Goal: Use online tool/utility: Use online tool/utility

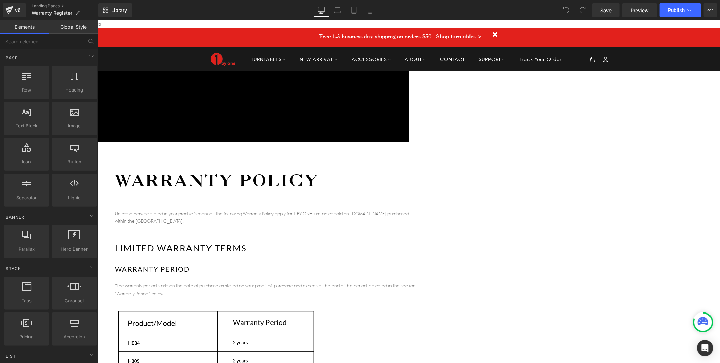
drag, startPoint x: 382, startPoint y: 128, endPoint x: 379, endPoint y: 126, distance: 3.8
click at [382, 169] on h1 "Warranty Policy" at bounding box center [266, 180] width 305 height 22
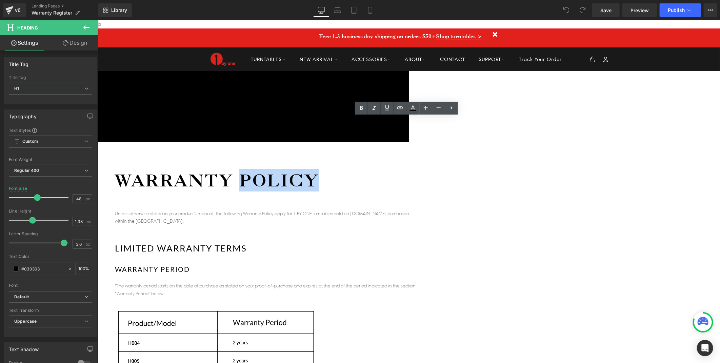
drag, startPoint x: 463, startPoint y: 129, endPoint x: 387, endPoint y: 130, distance: 76.9
click at [387, 169] on h1 "Warranty Policy" at bounding box center [266, 180] width 305 height 22
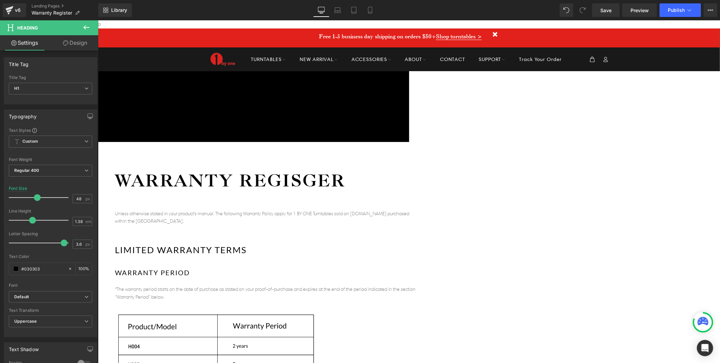
click at [318, 210] on div "Unless otherwise stated in your product's manual. The following Warranty Policy…" at bounding box center [266, 217] width 305 height 15
click at [296, 210] on div "Unless otherwise stated in your product's manual. The following Warranty Policy…" at bounding box center [266, 217] width 305 height 15
drag, startPoint x: 296, startPoint y: 161, endPoint x: 300, endPoint y: 160, distance: 4.1
click at [296, 210] on div "Unless otherwise stated in your product's manual. The following Warranty Policy…" at bounding box center [266, 217] width 305 height 15
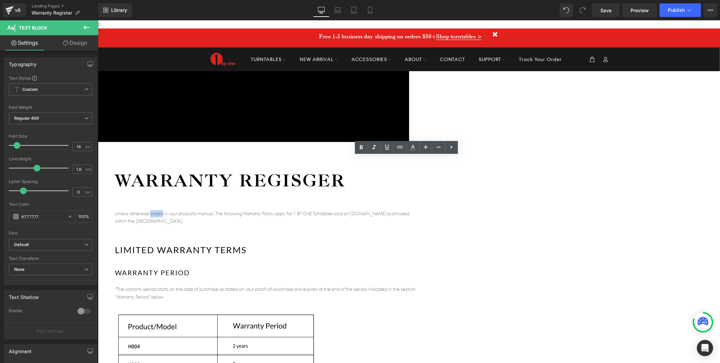
click at [315, 210] on div "Unless otherwise stated in your product's manual. The following Warranty Policy…" at bounding box center [266, 217] width 305 height 15
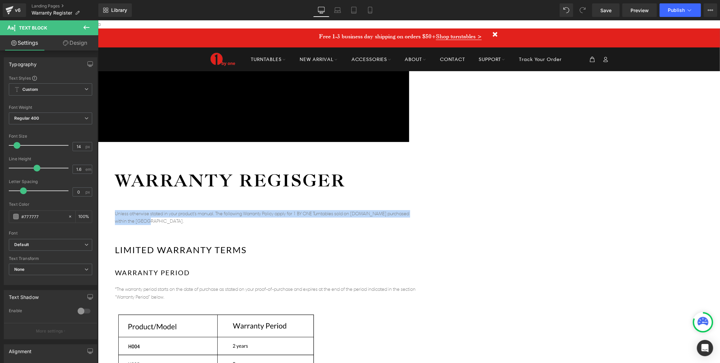
copy div "Unless otherwise stated in your product's manual. The following Warranty Policy…"
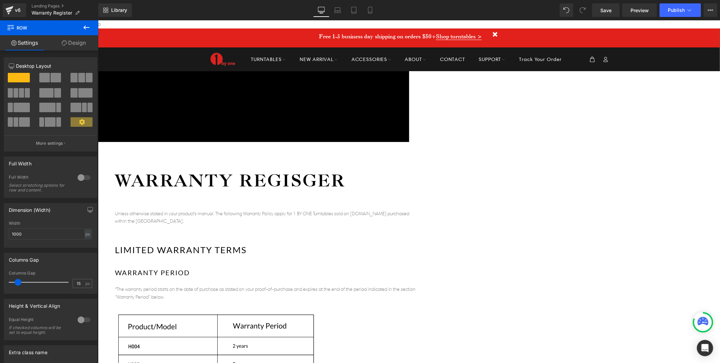
click at [98, 20] on icon at bounding box center [98, 20] width 0 height 0
click at [419, 244] on h2 "LIMITED WARRANTY TERMS" at bounding box center [266, 250] width 305 height 12
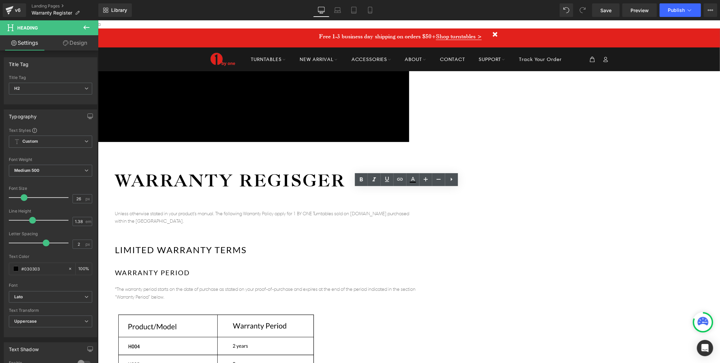
click at [419, 210] on div "Unless otherwise stated in your product's manual. The following Warranty Policy…" at bounding box center [266, 218] width 305 height 17
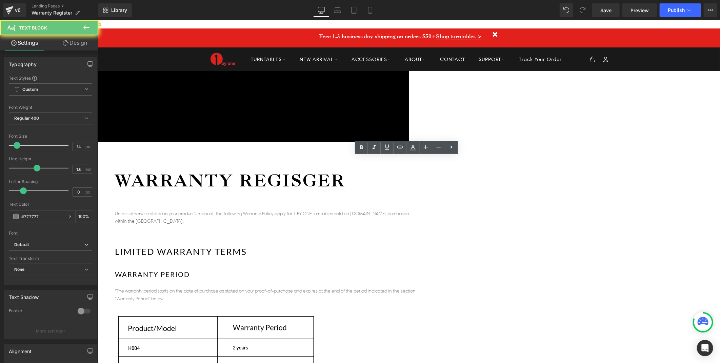
click at [382, 210] on div "Unless otherwise stated in your product's manual. The following Warranty Policy…" at bounding box center [266, 217] width 305 height 15
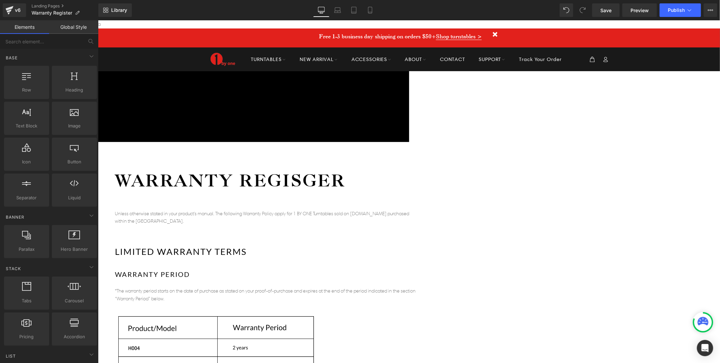
click at [98, 20] on icon at bounding box center [98, 20] width 0 height 0
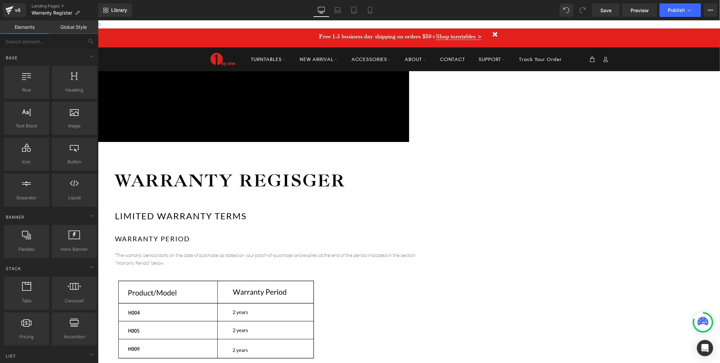
click at [98, 20] on icon at bounding box center [98, 20] width 0 height 0
click at [98, 20] on link at bounding box center [98, 20] width 0 height 0
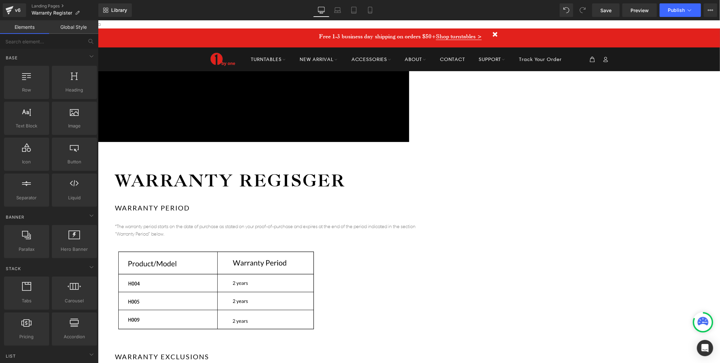
click at [98, 20] on icon at bounding box center [98, 20] width 0 height 0
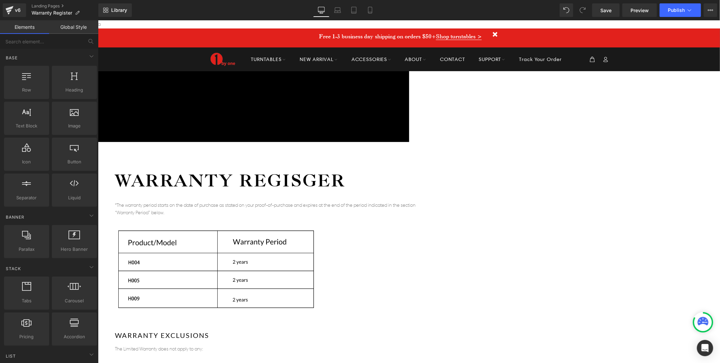
click at [98, 20] on icon at bounding box center [98, 20] width 0 height 0
click at [98, 20] on link at bounding box center [98, 20] width 0 height 0
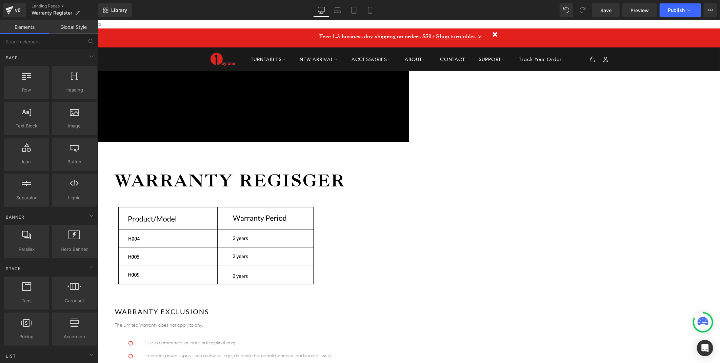
click at [98, 20] on icon at bounding box center [98, 20] width 0 height 0
click at [98, 20] on link at bounding box center [98, 20] width 0 height 0
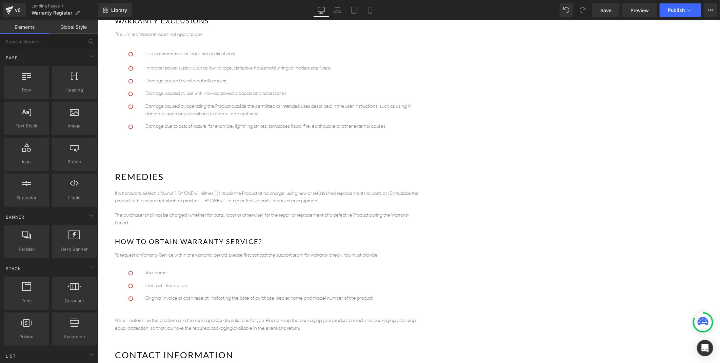
scroll to position [188, 0]
click at [98, 20] on icon at bounding box center [98, 20] width 0 height 0
click at [230, 153] on div "Icon Free shipping $50+ Text Block Row Icon 90-day trial Text Block Row Icon 2-…" at bounding box center [409, 167] width 622 height 568
click at [98, 20] on icon at bounding box center [98, 20] width 0 height 0
click at [98, 20] on link at bounding box center [98, 20] width 0 height 0
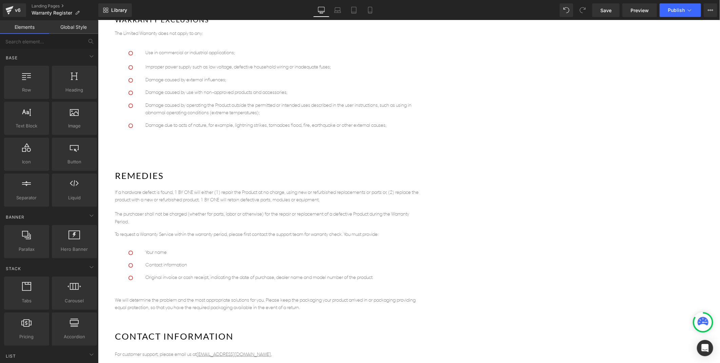
click at [98, 20] on icon at bounding box center [98, 20] width 0 height 0
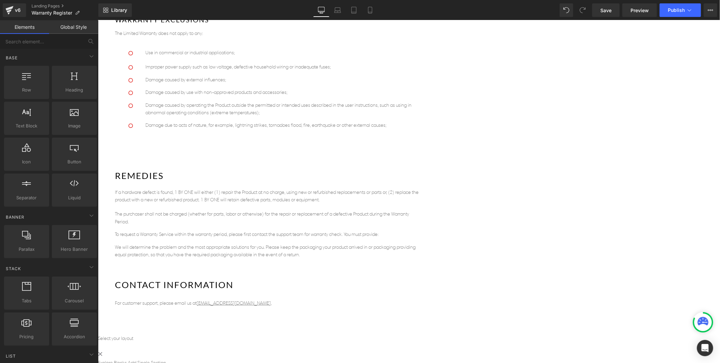
click at [98, 20] on icon at bounding box center [98, 20] width 0 height 0
click at [347, 209] on div "Warranty Regisger Heading WARRANTY EXCLUSIONS Heading The Limited Warranty does…" at bounding box center [266, 144] width 305 height 326
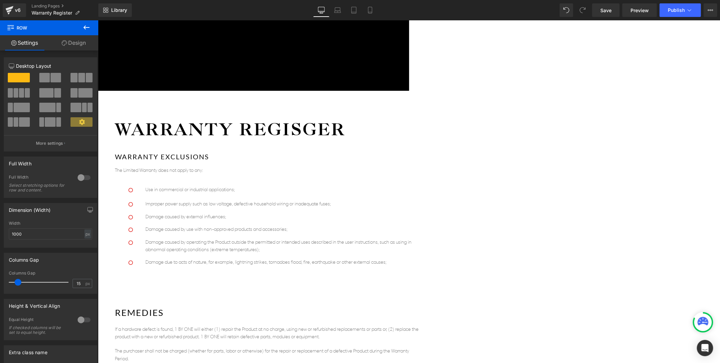
scroll to position [0, 0]
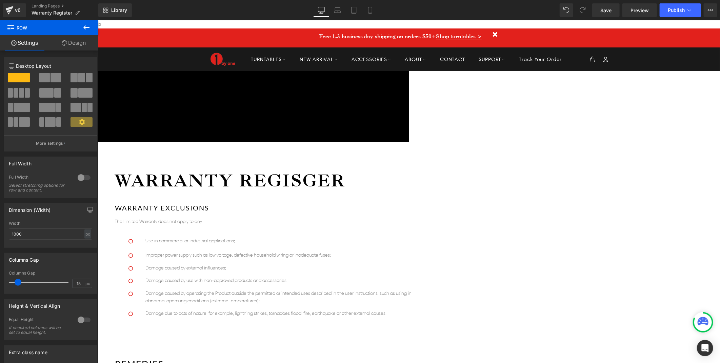
click at [98, 20] on icon at bounding box center [98, 20] width 0 height 0
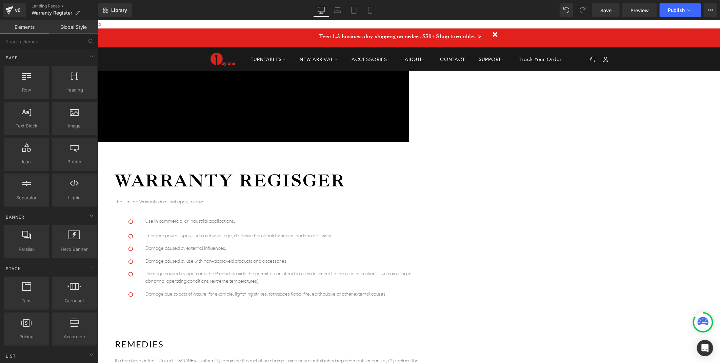
click at [98, 20] on icon at bounding box center [98, 20] width 0 height 0
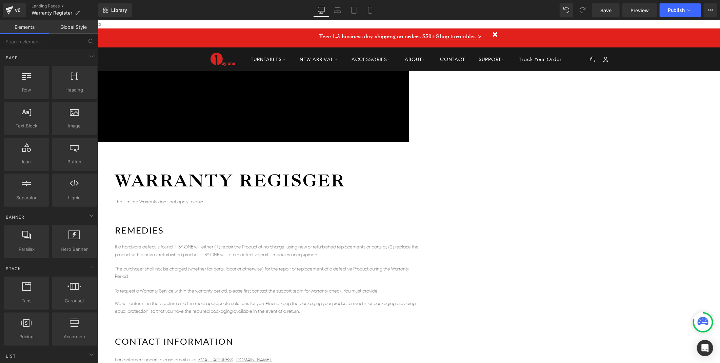
click at [98, 20] on icon at bounding box center [98, 20] width 0 height 0
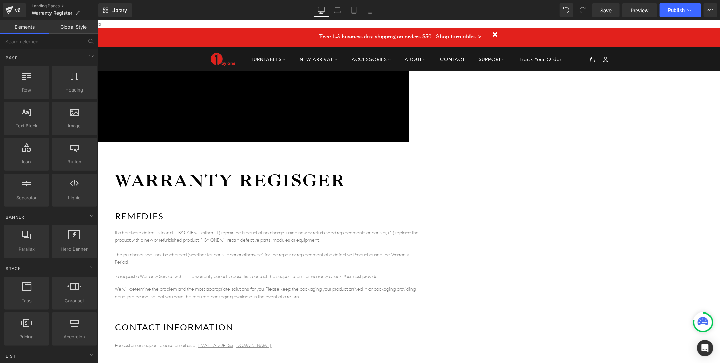
click at [98, 20] on icon at bounding box center [98, 20] width 0 height 0
click at [98, 20] on link at bounding box center [98, 20] width 0 height 0
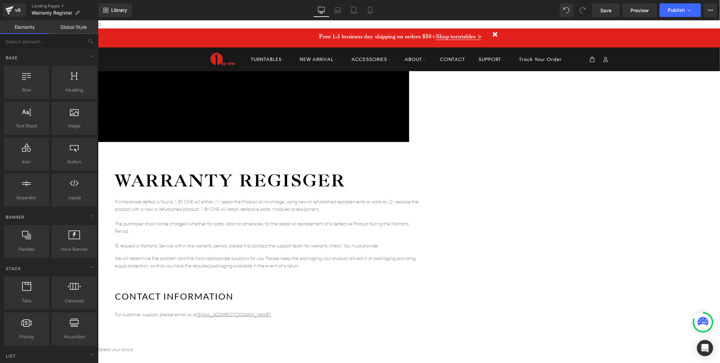
click at [98, 20] on icon at bounding box center [98, 20] width 0 height 0
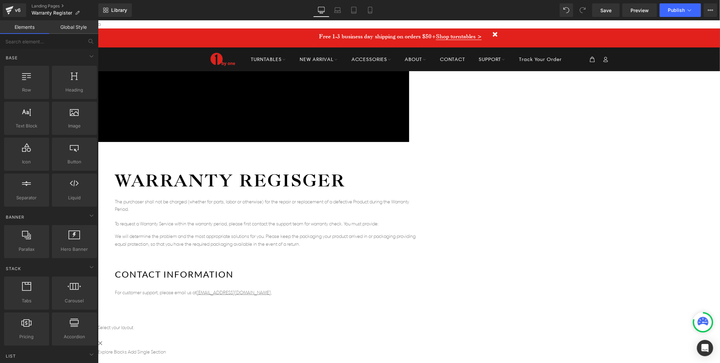
click at [98, 20] on icon at bounding box center [98, 20] width 0 height 0
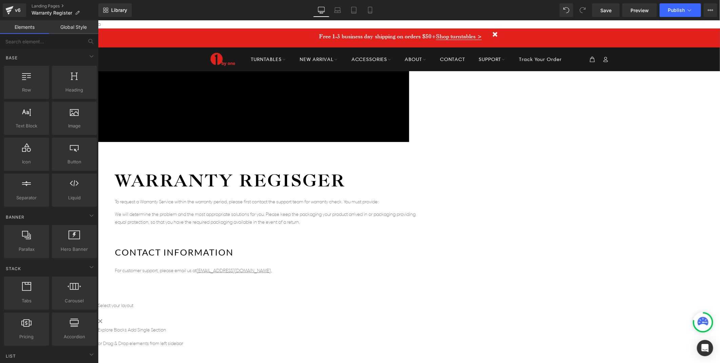
click at [98, 20] on icon at bounding box center [98, 20] width 0 height 0
click at [98, 20] on link at bounding box center [98, 20] width 0 height 0
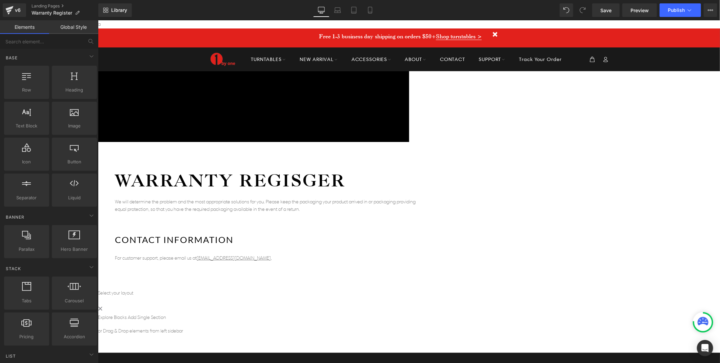
click at [98, 20] on link at bounding box center [98, 20] width 0 height 0
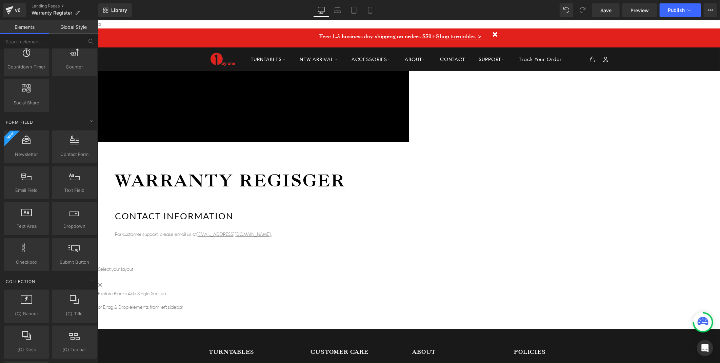
scroll to position [903, 0]
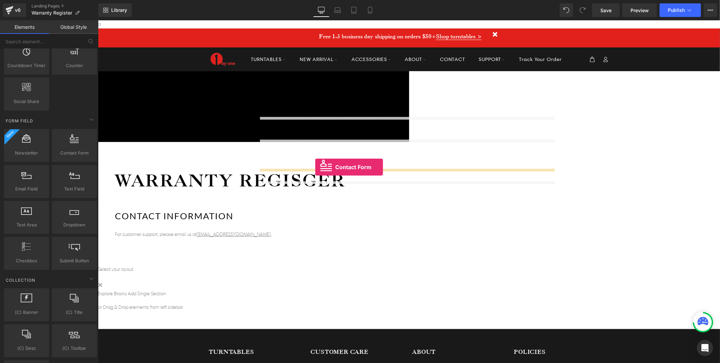
drag, startPoint x: 163, startPoint y: 166, endPoint x: 315, endPoint y: 167, distance: 151.4
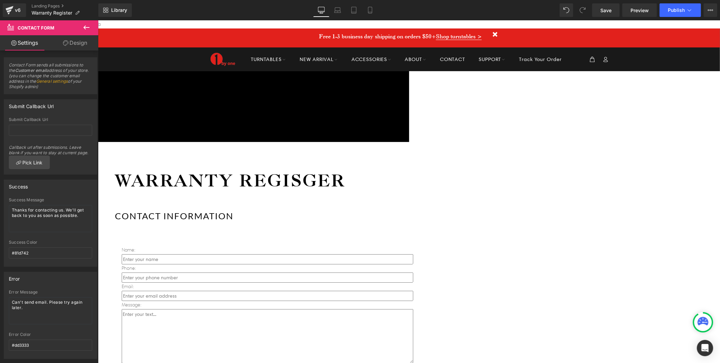
click at [350, 225] on div "Name: Text Block Text Field Phone: Text Block Text Field Email: Text Block Emai…" at bounding box center [266, 310] width 305 height 171
click at [98, 20] on span "Contact Form" at bounding box center [98, 20] width 0 height 0
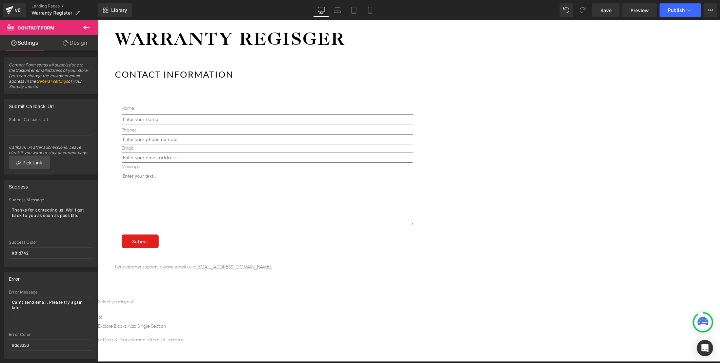
scroll to position [150, 0]
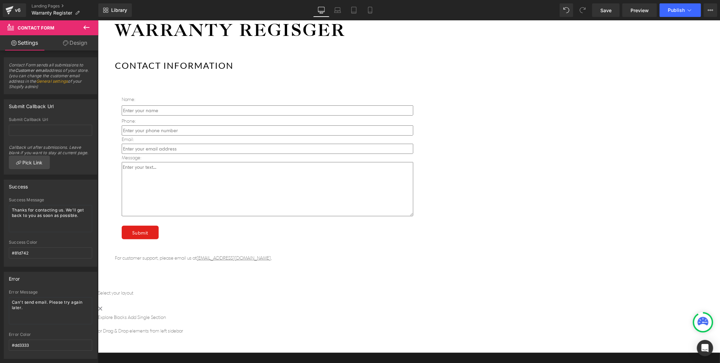
click at [89, 28] on icon at bounding box center [86, 27] width 8 height 8
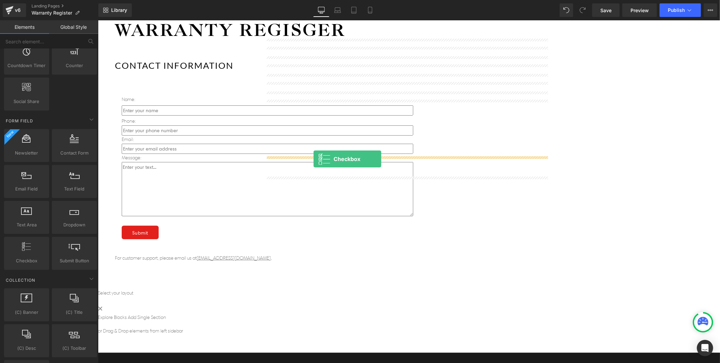
drag, startPoint x: 129, startPoint y: 272, endPoint x: 313, endPoint y: 158, distance: 216.3
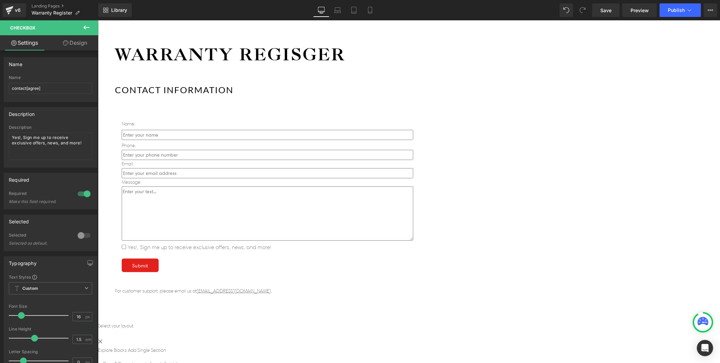
scroll to position [113, 0]
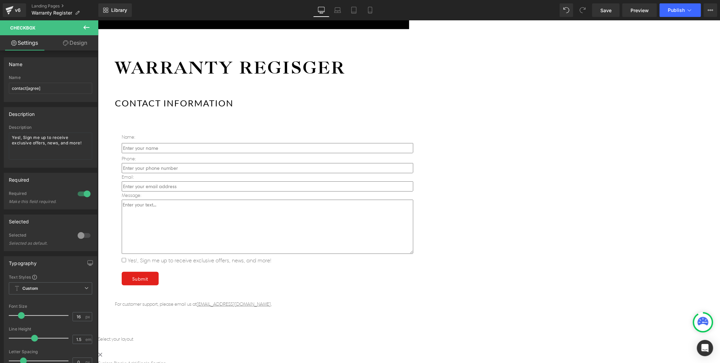
click at [380, 97] on h2 "CONTACT INFORMATION" at bounding box center [266, 103] width 305 height 12
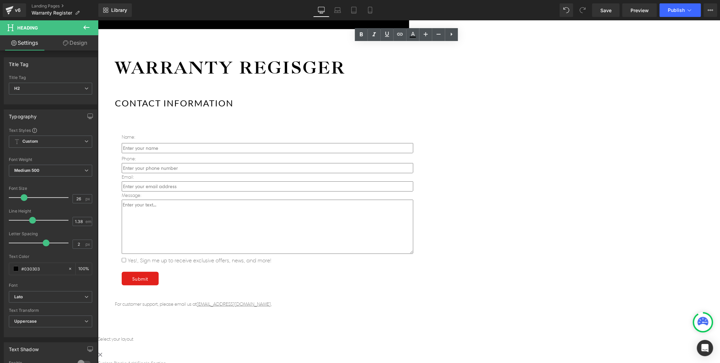
click at [181, 65] on div "Icon Free shipping $50+ Text Block Row Icon 90-day trial Text Block Row Icon 2-…" at bounding box center [409, 169] width 622 height 423
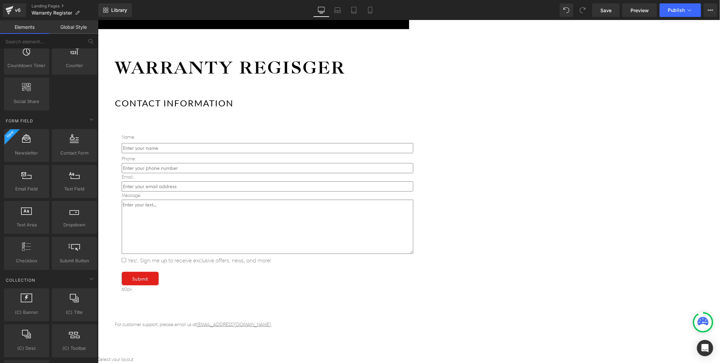
click at [301, 97] on h2 "CONTACT INFORMATION" at bounding box center [266, 103] width 305 height 12
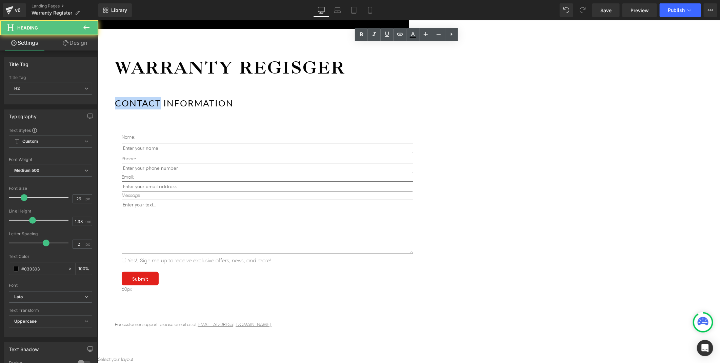
drag, startPoint x: 304, startPoint y: 49, endPoint x: 250, endPoint y: 48, distance: 54.2
click at [250, 48] on div "Warranty Regisger Heading CONTACT INFORMATION Heading Name: Text Block Text Fie…" at bounding box center [267, 192] width 339 height 327
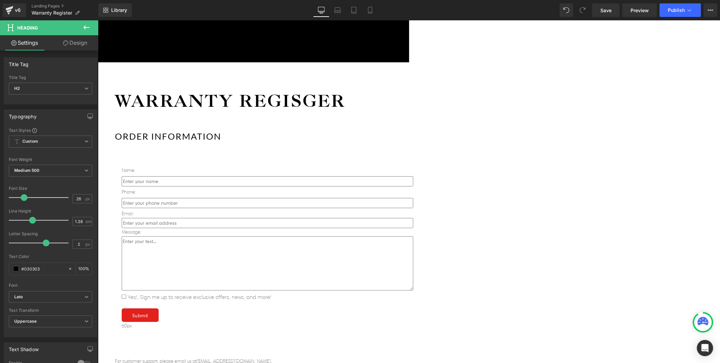
scroll to position [38, 0]
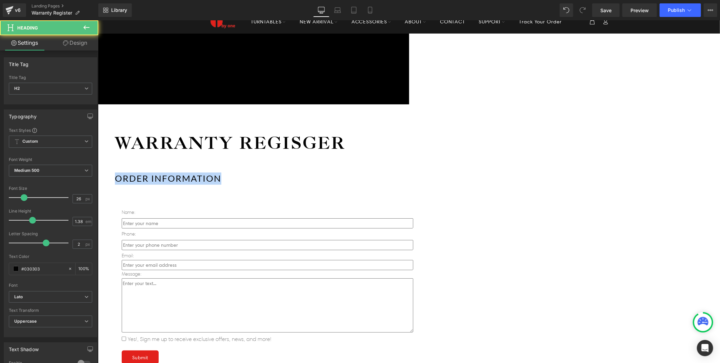
drag, startPoint x: 374, startPoint y: 123, endPoint x: 261, endPoint y: 124, distance: 112.8
click at [261, 172] on h2 "ORDER INFORMATION" at bounding box center [266, 178] width 305 height 12
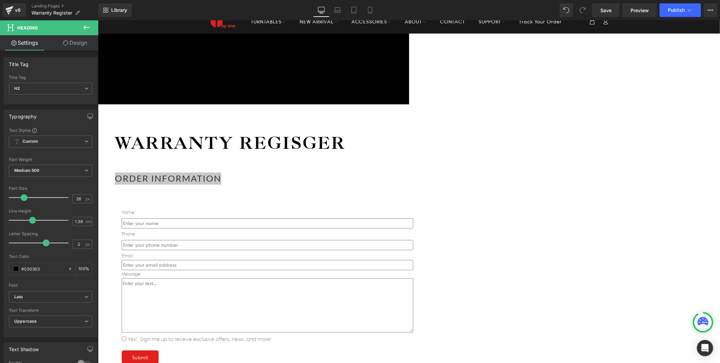
click at [86, 26] on icon at bounding box center [86, 27] width 8 height 8
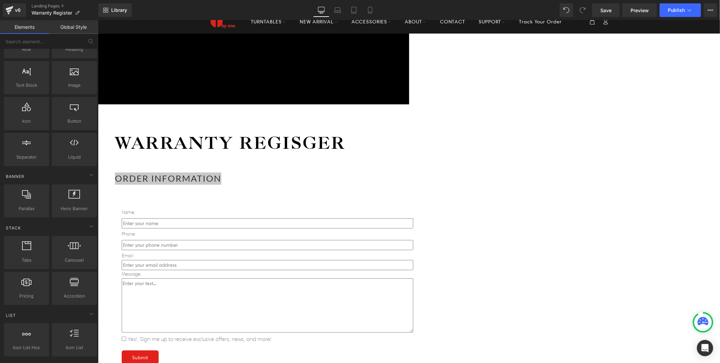
scroll to position [0, 0]
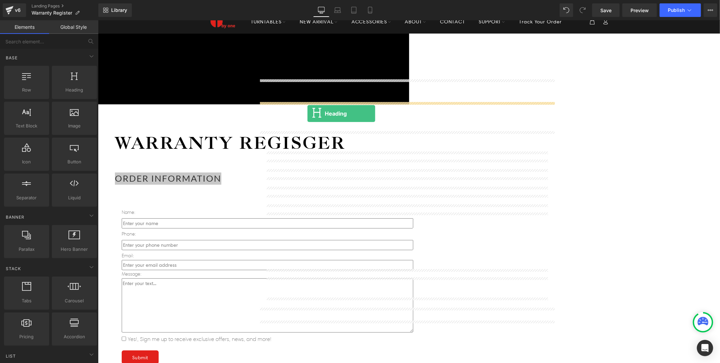
drag, startPoint x: 180, startPoint y: 104, endPoint x: 307, endPoint y: 113, distance: 127.0
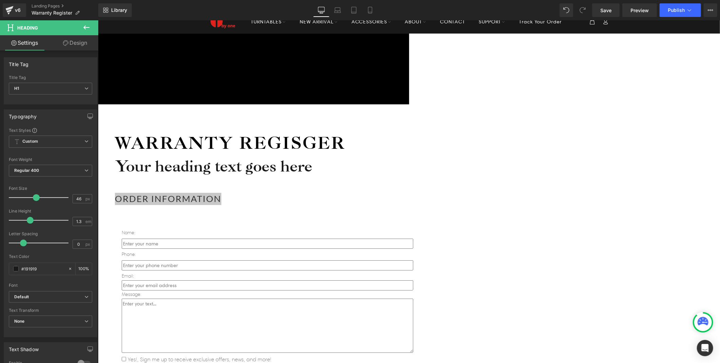
drag, startPoint x: 85, startPoint y: 29, endPoint x: 79, endPoint y: 32, distance: 6.7
click at [85, 28] on icon at bounding box center [86, 27] width 8 height 8
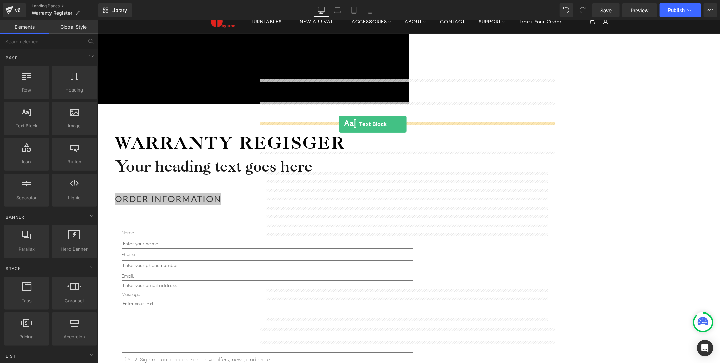
drag, startPoint x: 129, startPoint y: 143, endPoint x: 338, endPoint y: 124, distance: 210.5
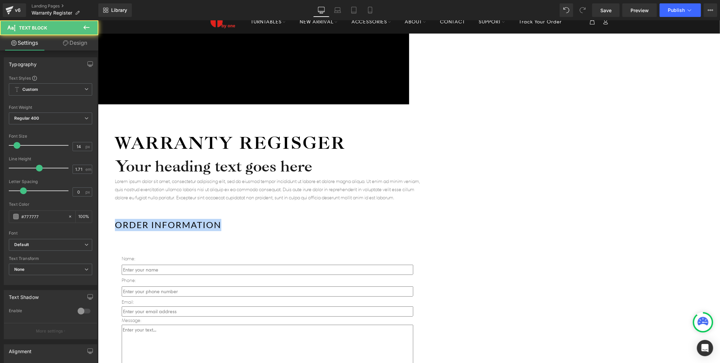
click at [345, 155] on h1 "Your heading text goes here" at bounding box center [266, 165] width 305 height 20
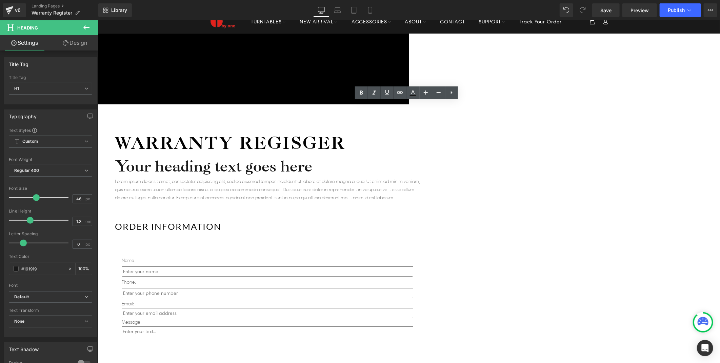
click at [386, 155] on h1 "Your heading text goes here" at bounding box center [266, 165] width 305 height 20
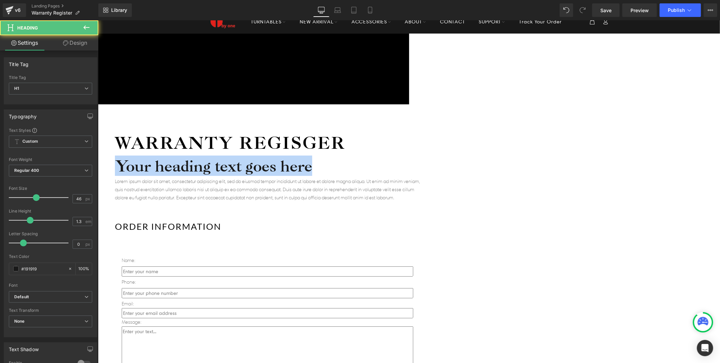
paste div
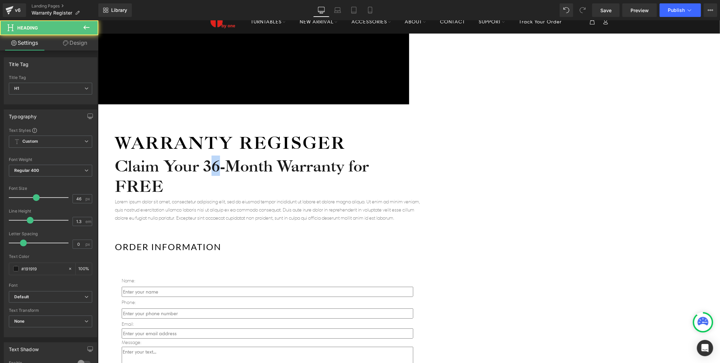
drag, startPoint x: 381, startPoint y: 111, endPoint x: 373, endPoint y: 111, distance: 8.2
click at [373, 155] on h1 "Claim Your 36-Month Warranty for FREE" at bounding box center [266, 175] width 305 height 41
drag, startPoint x: 389, startPoint y: 111, endPoint x: 366, endPoint y: 114, distance: 23.6
click at [366, 155] on h1 "Claim Your 36-Month Warranty for FREE" at bounding box center [266, 175] width 305 height 41
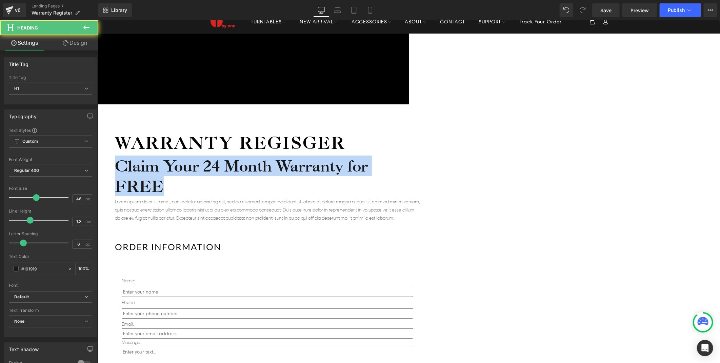
drag, startPoint x: 271, startPoint y: 113, endPoint x: 466, endPoint y: 134, distance: 196.0
click at [419, 155] on h1 "Claim Your 24 Month Warranty for FREE" at bounding box center [266, 175] width 305 height 41
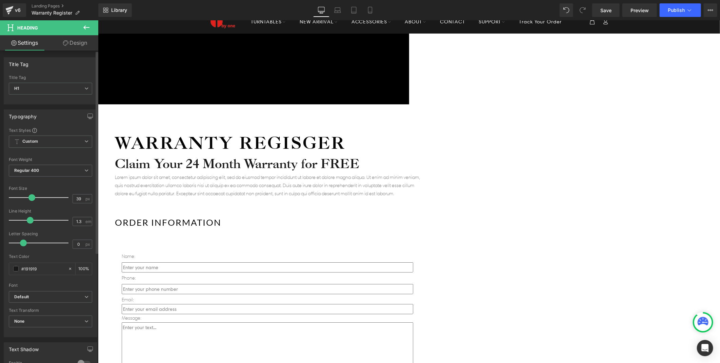
type input "41"
click at [32, 199] on span at bounding box center [33, 197] width 7 height 7
click at [98, 20] on span "Heading" at bounding box center [98, 20] width 0 height 0
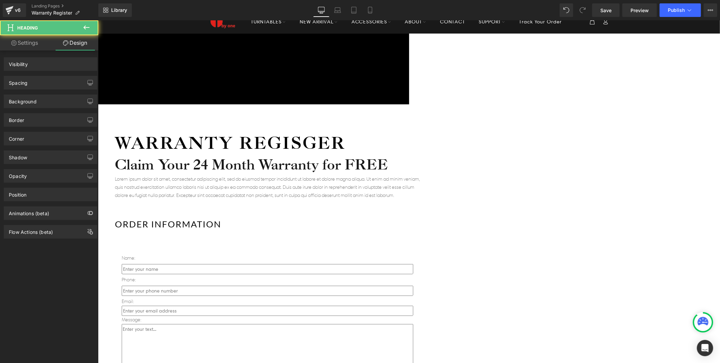
click at [32, 81] on div "Spacing" at bounding box center [50, 82] width 93 height 13
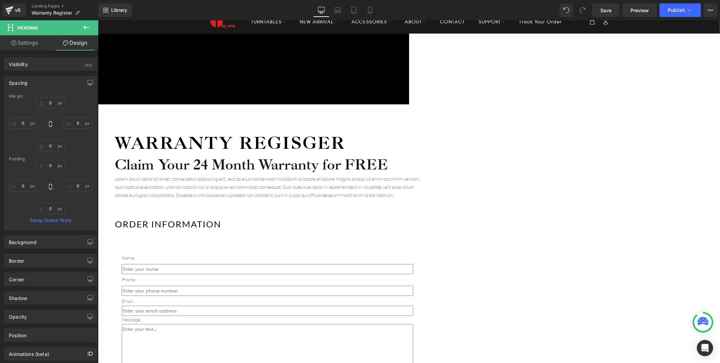
type input "0"
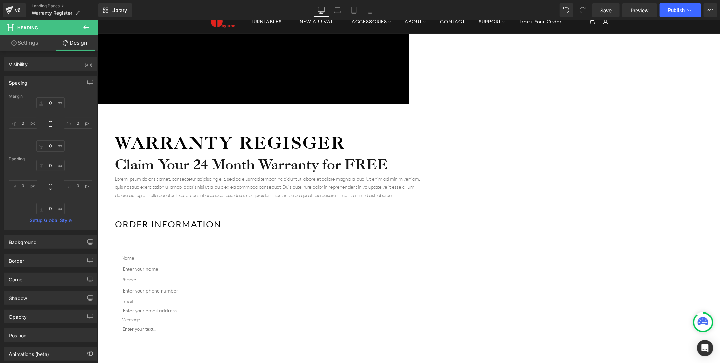
type input "0"
click at [52, 149] on input "0" at bounding box center [50, 145] width 28 height 11
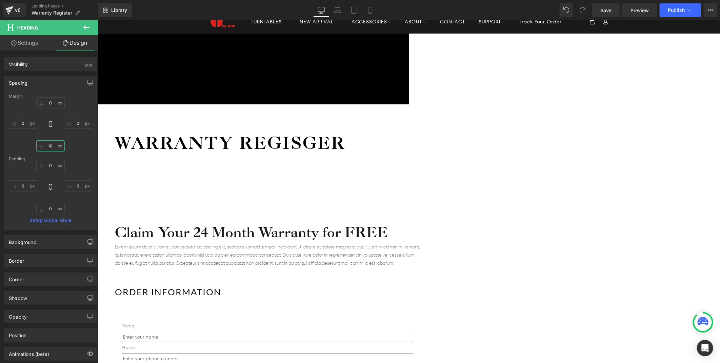
type input "1"
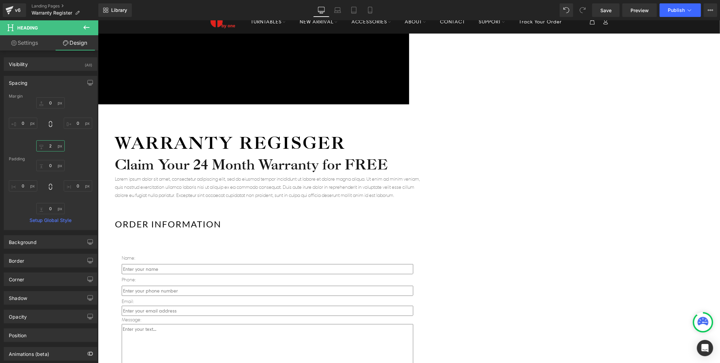
type input "20"
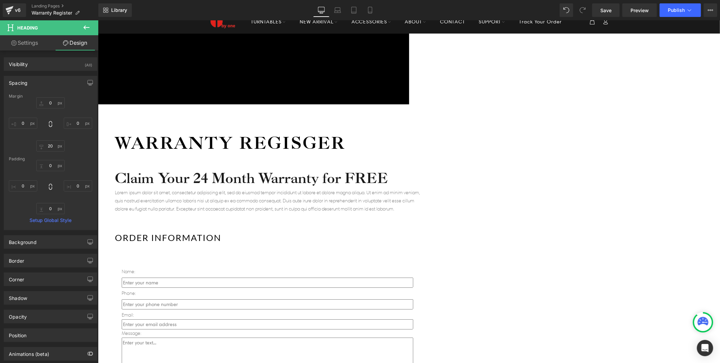
click at [98, 20] on span "Heading" at bounding box center [98, 20] width 0 height 0
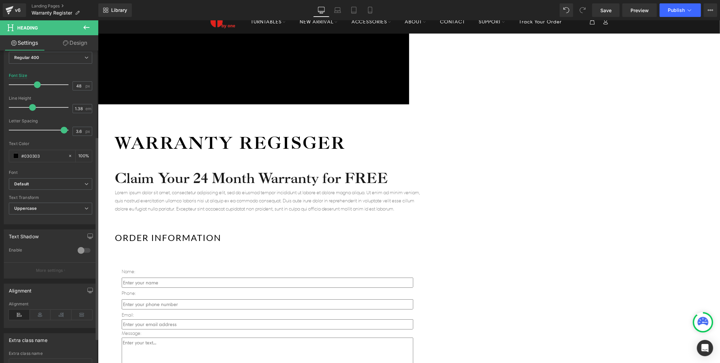
scroll to position [169, 0]
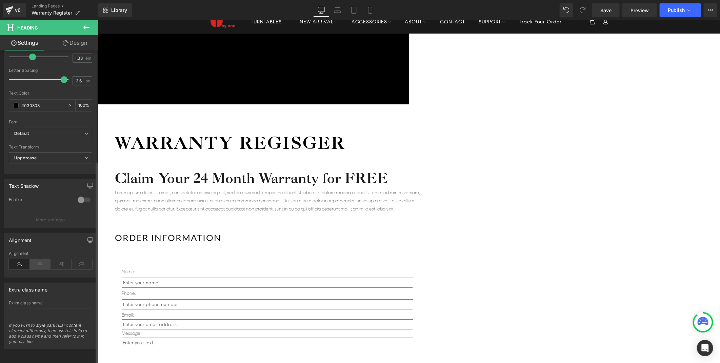
click at [39, 261] on icon at bounding box center [40, 264] width 21 height 10
click at [98, 20] on span "Heading" at bounding box center [98, 20] width 0 height 0
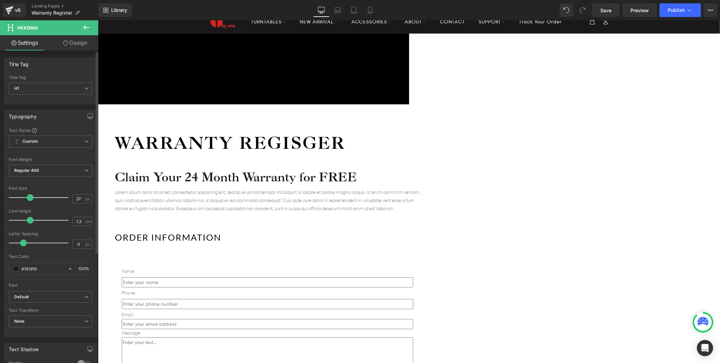
type input "40"
click at [31, 200] on span at bounding box center [32, 197] width 7 height 7
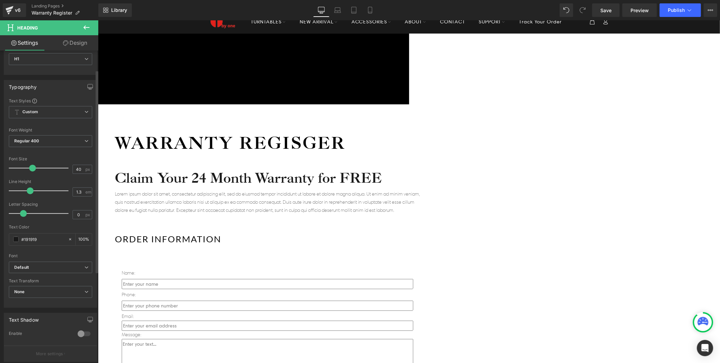
scroll to position [75, 0]
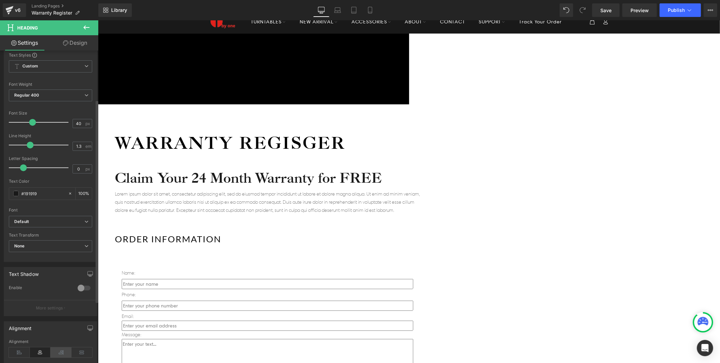
click at [58, 351] on icon at bounding box center [60, 352] width 21 height 10
click at [82, 352] on icon at bounding box center [81, 352] width 21 height 10
click at [50, 354] on icon at bounding box center [60, 352] width 21 height 10
click at [35, 354] on icon at bounding box center [40, 352] width 21 height 10
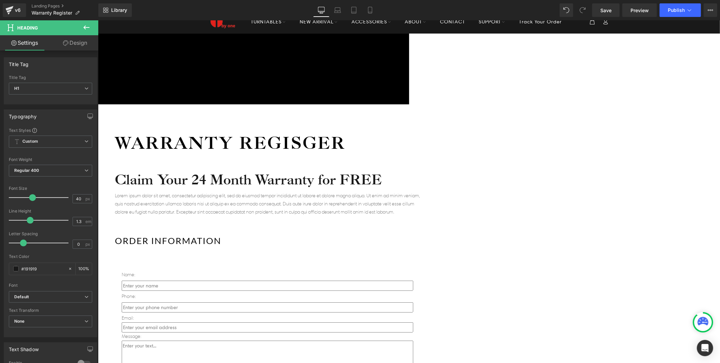
click at [98, 20] on span "Heading" at bounding box center [98, 20] width 0 height 0
click at [81, 45] on link "Design" at bounding box center [74, 42] width 49 height 15
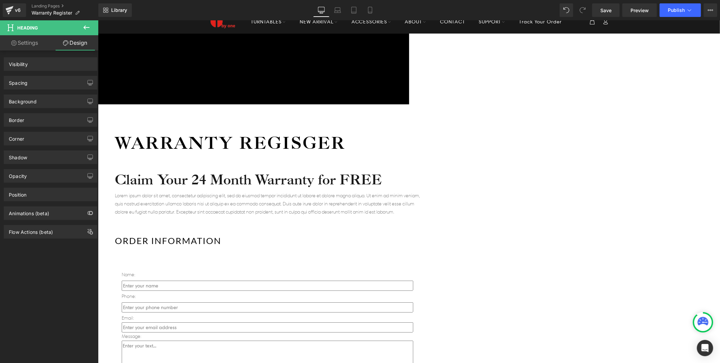
click at [35, 87] on div "Spacing" at bounding box center [50, 82] width 93 height 13
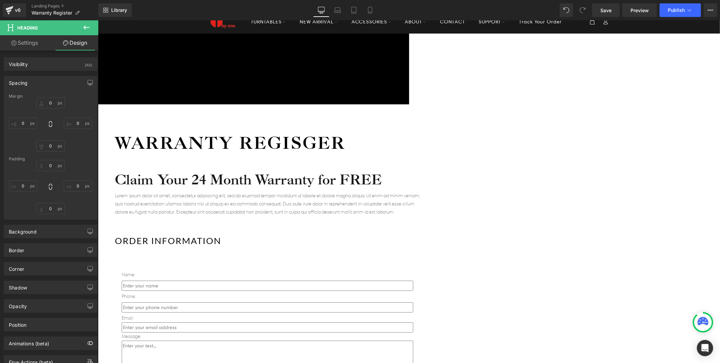
type input "0"
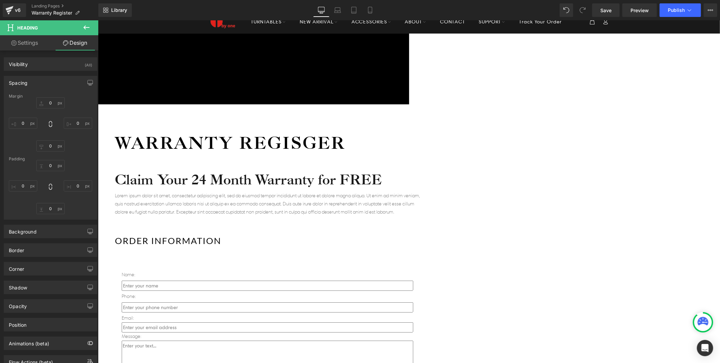
type input "0"
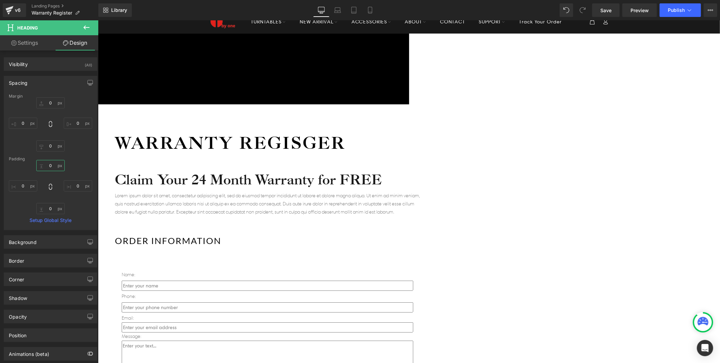
click at [51, 165] on input "0" at bounding box center [50, 165] width 28 height 11
click at [51, 141] on input "0" at bounding box center [50, 145] width 28 height 11
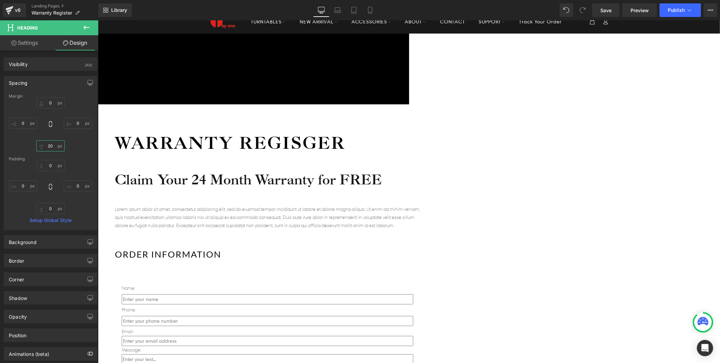
type input "20"
click at [332, 205] on p "Lorem ipsum dolor sit amet, consectetur adipiscing elit, sed do eiusmod tempor …" at bounding box center [266, 217] width 305 height 24
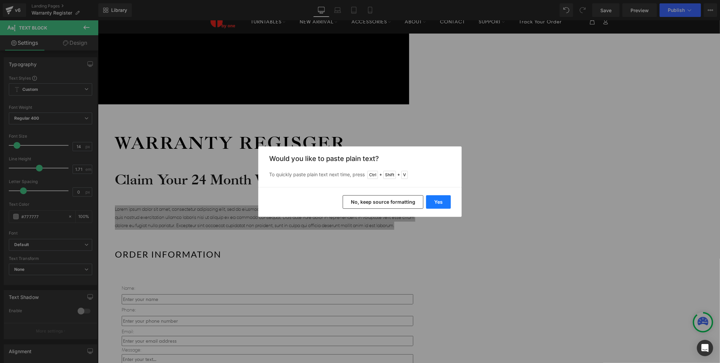
drag, startPoint x: 435, startPoint y: 201, endPoint x: 302, endPoint y: 160, distance: 139.4
click at [435, 201] on button "Yes" at bounding box center [438, 202] width 25 height 14
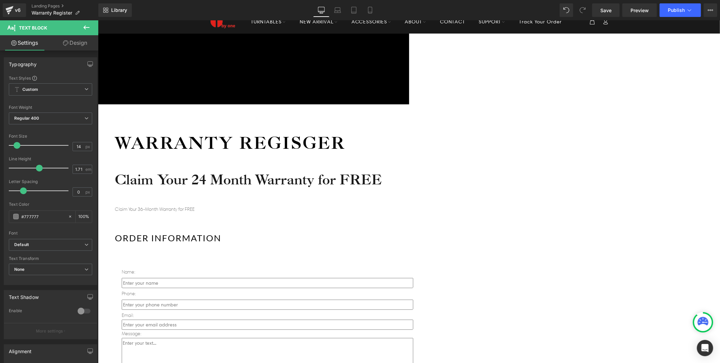
drag, startPoint x: 693, startPoint y: 160, endPoint x: 343, endPoint y: 149, distance: 349.7
click at [693, 160] on div "Icon Free shipping $50+ Text Block Row Icon 90-day trial Text Block Row Icon 2-…" at bounding box center [409, 291] width 622 height 516
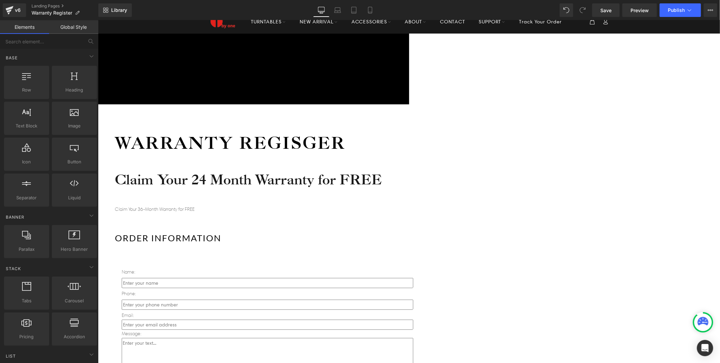
click at [315, 215] on div at bounding box center [266, 215] width 305 height 0
click at [308, 205] on p "Claim Your 36-Month Warranty for FREE" at bounding box center [266, 209] width 305 height 8
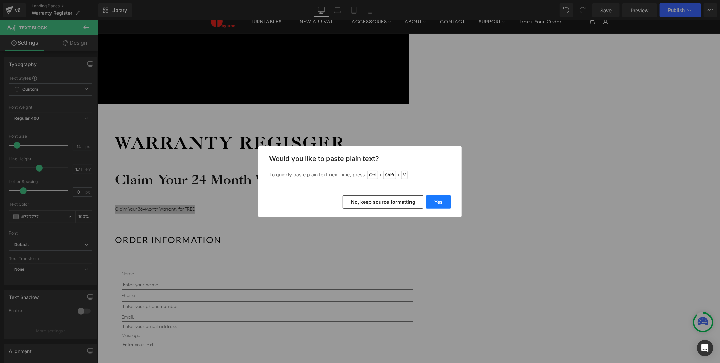
click at [434, 202] on button "Yes" at bounding box center [438, 202] width 25 height 14
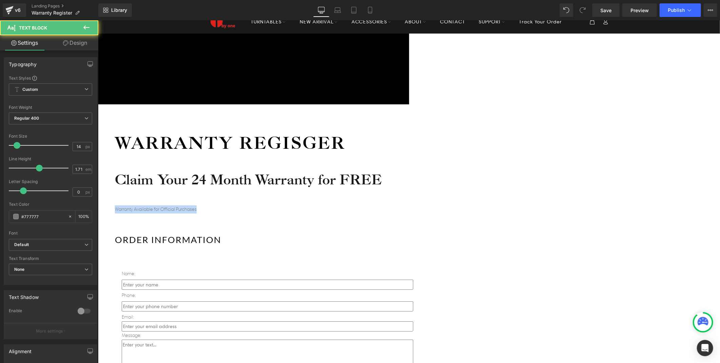
drag, startPoint x: 346, startPoint y: 137, endPoint x: 253, endPoint y: 138, distance: 92.5
click at [253, 138] on div "Warranty Regisger Heading Claim Your 24 Month Warranty for FREE Heading Warrant…" at bounding box center [266, 300] width 305 height 339
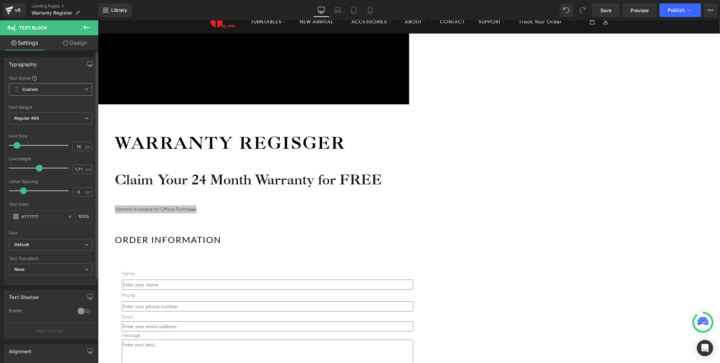
click at [39, 92] on span "Custom Setup Global Style" at bounding box center [50, 89] width 83 height 12
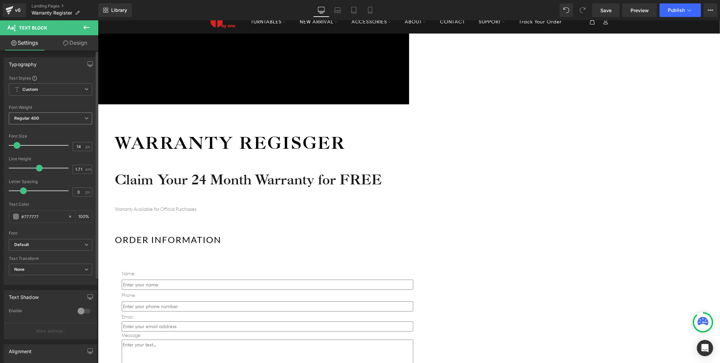
click at [51, 116] on span "Regular 400" at bounding box center [50, 118] width 83 height 12
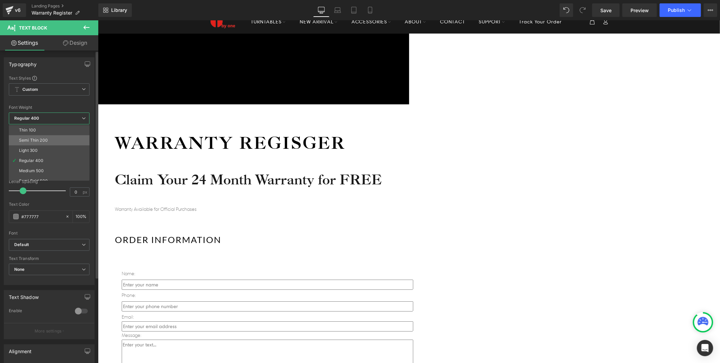
click at [35, 143] on li "Semi Thin 200" at bounding box center [51, 140] width 84 height 10
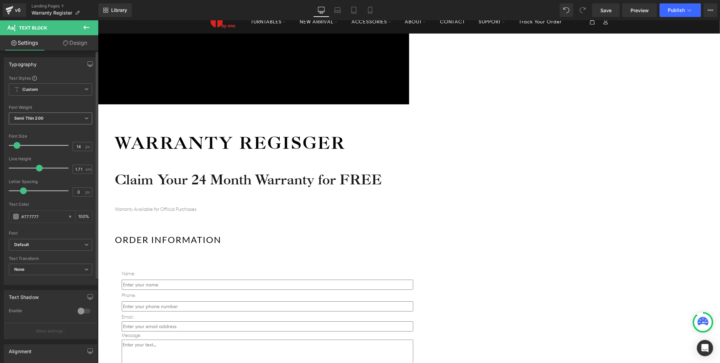
click at [39, 116] on b "Semi Thin 200" at bounding box center [28, 118] width 29 height 5
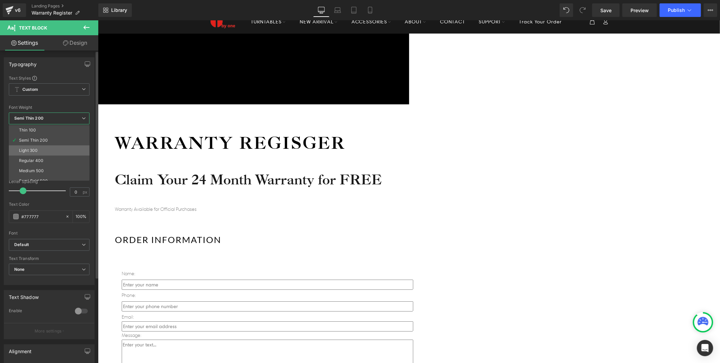
drag, startPoint x: 32, startPoint y: 153, endPoint x: 130, endPoint y: 128, distance: 101.5
click at [32, 153] on li "Light 300" at bounding box center [51, 150] width 84 height 10
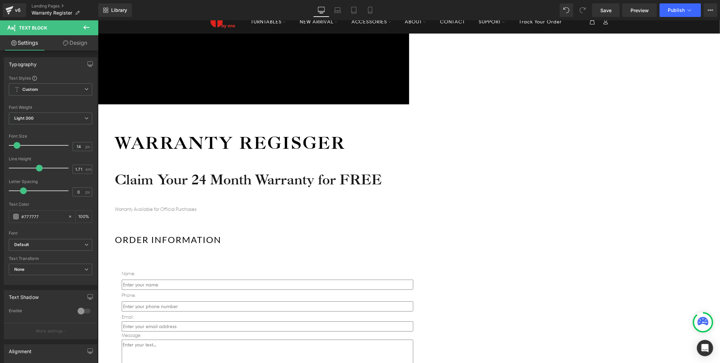
click at [345, 205] on p "Warranty Available for Official Purchases" at bounding box center [266, 209] width 305 height 8
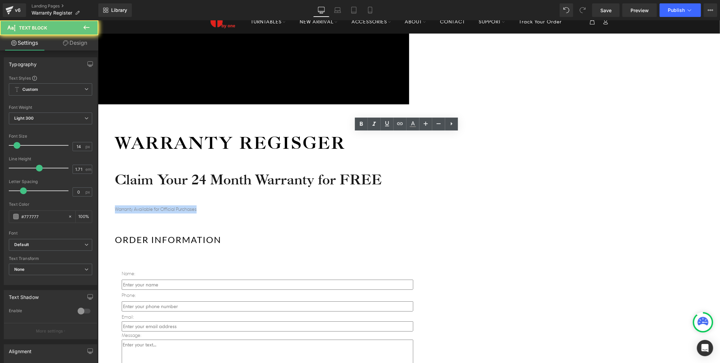
drag, startPoint x: 350, startPoint y: 137, endPoint x: 236, endPoint y: 139, distance: 113.8
click at [242, 139] on div "Warranty Regisger Heading Claim Your 24 Month Warranty for FREE Heading Warrant…" at bounding box center [267, 304] width 339 height 401
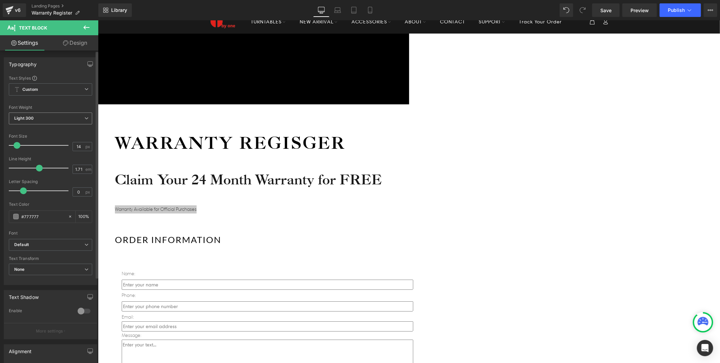
click at [45, 123] on span "Light 300" at bounding box center [50, 118] width 83 height 12
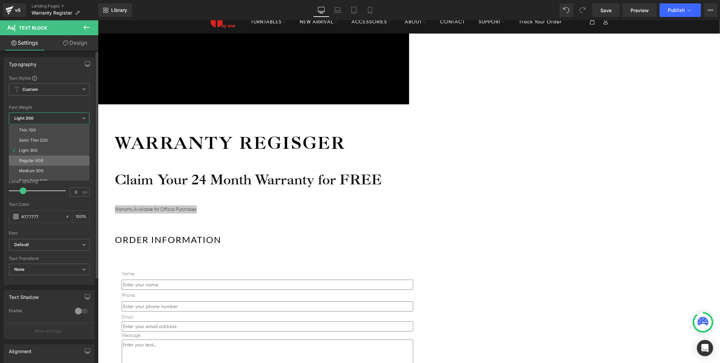
click at [35, 161] on div "Regular 400" at bounding box center [31, 160] width 25 height 5
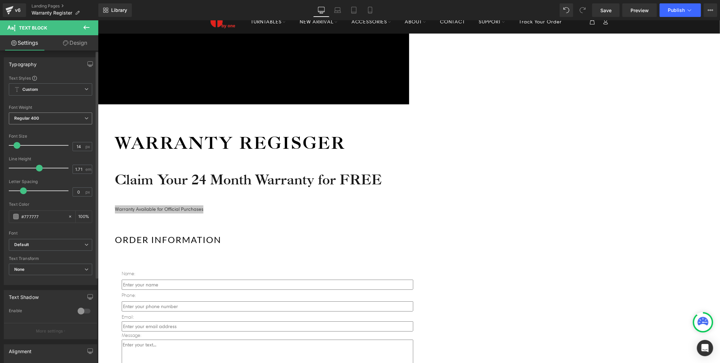
click at [64, 119] on span "Regular 400" at bounding box center [50, 118] width 83 height 12
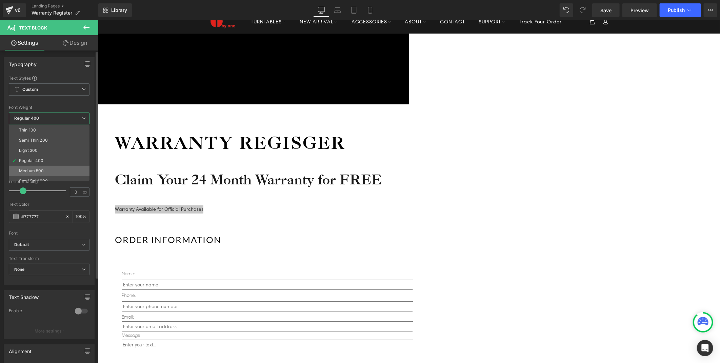
click at [35, 167] on li "Medium 500" at bounding box center [51, 171] width 84 height 10
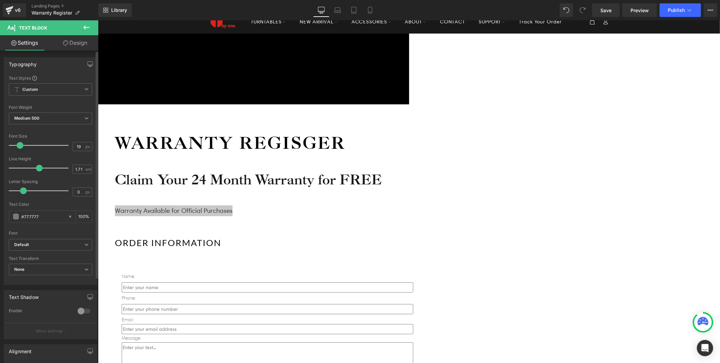
click at [18, 146] on span at bounding box center [20, 145] width 7 height 7
type input "17"
click at [19, 146] on span at bounding box center [18, 145] width 7 height 7
click at [286, 148] on div "Warranty Regisger Heading Claim Your 24 Month Warranty for FREE Heading Warrant…" at bounding box center [266, 301] width 305 height 340
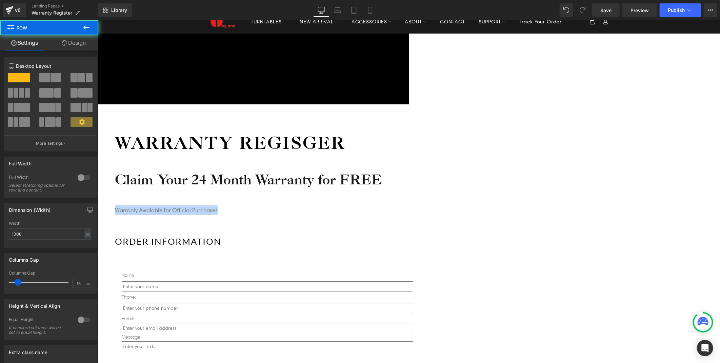
click at [365, 205] on p "Warranty Available for Official Purchases" at bounding box center [266, 210] width 305 height 10
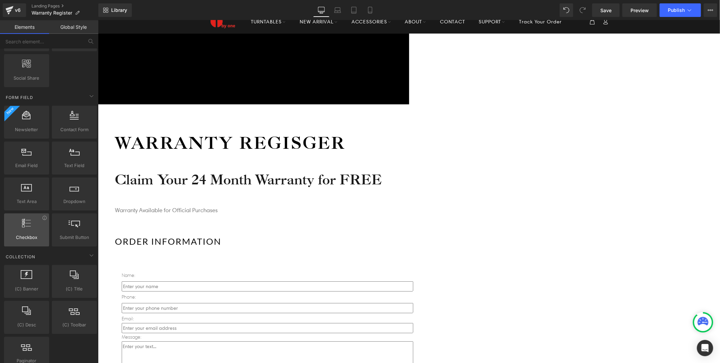
scroll to position [920, 0]
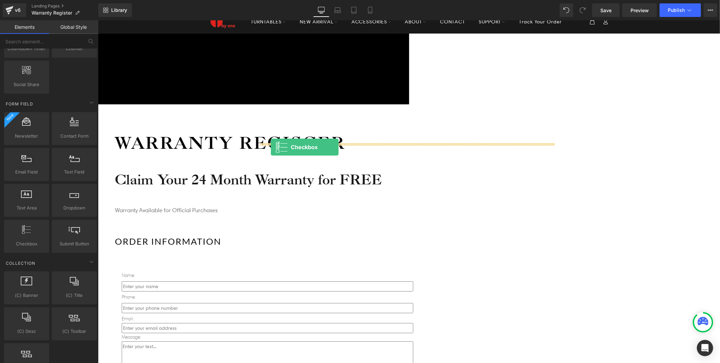
drag, startPoint x: 211, startPoint y: 167, endPoint x: 270, endPoint y: 147, distance: 62.5
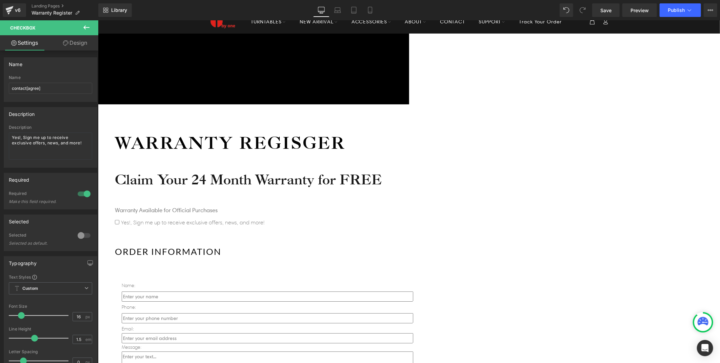
click at [311, 205] on p "Warranty Available for Official Purchases" at bounding box center [266, 210] width 305 height 10
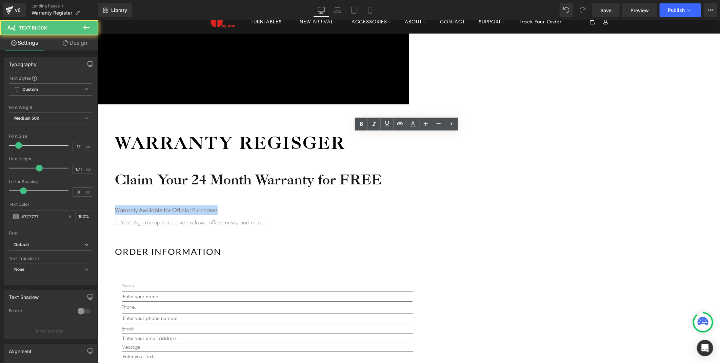
drag, startPoint x: 378, startPoint y: 136, endPoint x: 241, endPoint y: 137, distance: 137.5
click at [241, 137] on div "Warranty Regisger Heading Claim Your 24 Month Warranty for FREE Heading Warrant…" at bounding box center [267, 311] width 339 height 415
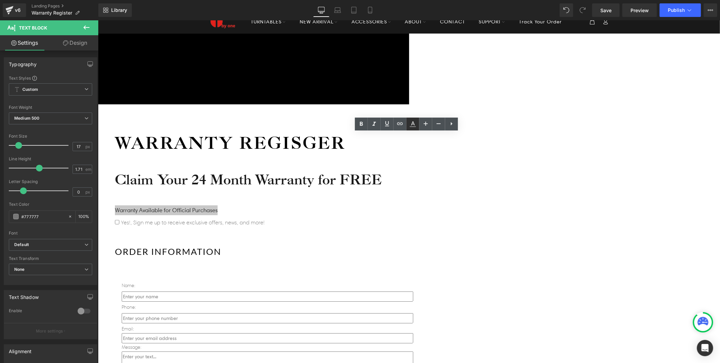
click at [415, 124] on icon at bounding box center [413, 124] width 8 height 8
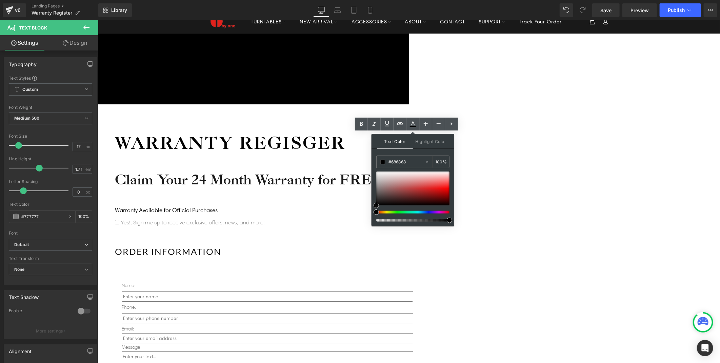
type input "#000000"
drag, startPoint x: 377, startPoint y: 189, endPoint x: 375, endPoint y: 213, distance: 24.4
click at [376, 213] on div at bounding box center [412, 196] width 73 height 50
click at [320, 155] on div "Warranty Regisger Heading Claim Your 24 Month Warranty for FREE Heading Warrant…" at bounding box center [266, 307] width 305 height 352
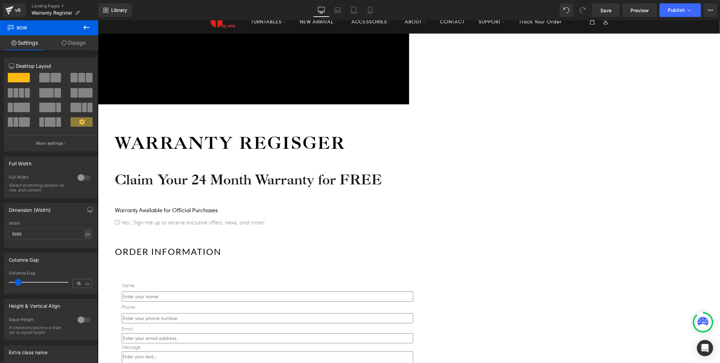
click at [264, 219] on span "Yes!, Sign me up to receive exclusive offers, news, and more!" at bounding box center [191, 222] width 145 height 6
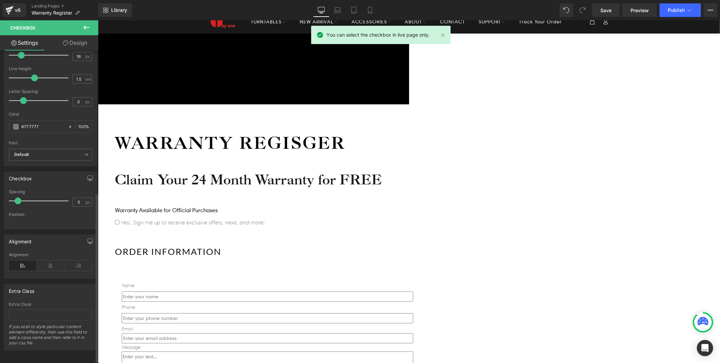
scroll to position [263, 0]
click at [42, 124] on input "#777777" at bounding box center [42, 125] width 43 height 7
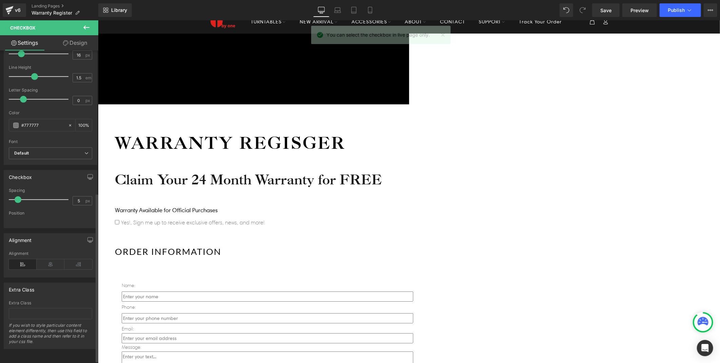
drag, startPoint x: 43, startPoint y: 121, endPoint x: 0, endPoint y: 121, distance: 43.4
click at [0, 121] on html "Checkbox You are previewing how the will restyle your page. You can not edit El…" at bounding box center [360, 181] width 720 height 363
type input "000"
type input "100"
type input "0000"
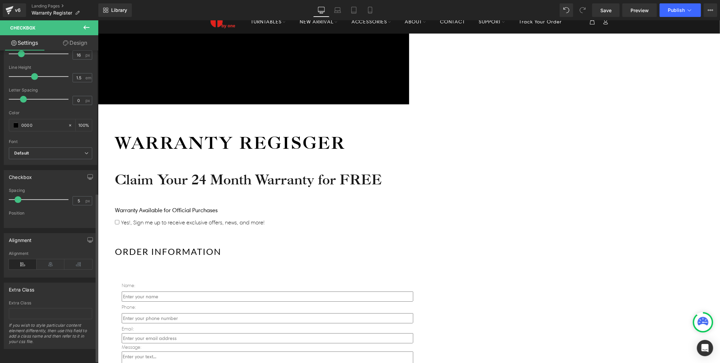
click at [36, 112] on div "Color" at bounding box center [50, 112] width 83 height 5
click at [408, 218] on div "Yes!, Sign me up to receive exclusive offers, news, and more!" at bounding box center [266, 222] width 305 height 8
click at [264, 219] on span "Yes!, Sign me up to receive exclusive offers, news, and more!" at bounding box center [191, 222] width 145 height 6
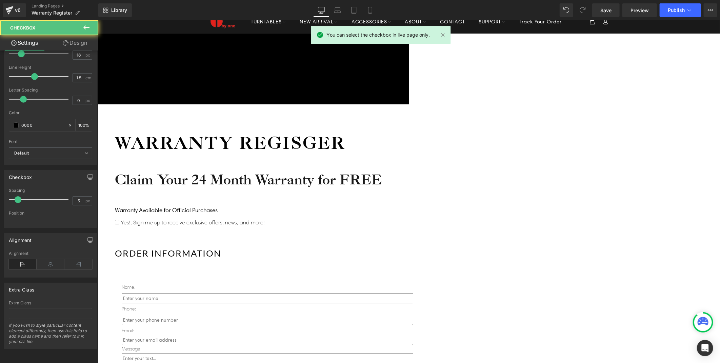
click at [264, 219] on span "Yes!, Sign me up to receive exclusive offers, news, and more!" at bounding box center [191, 222] width 145 height 6
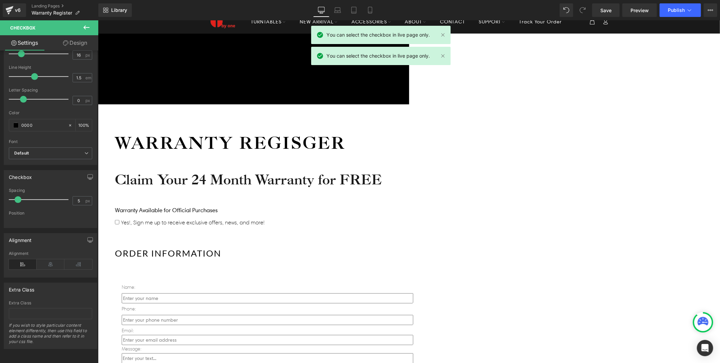
drag, startPoint x: 401, startPoint y: 146, endPoint x: 367, endPoint y: 147, distance: 34.6
click at [264, 219] on span "Yes!, Sign me up to receive exclusive offers, news, and more!" at bounding box center [191, 222] width 145 height 6
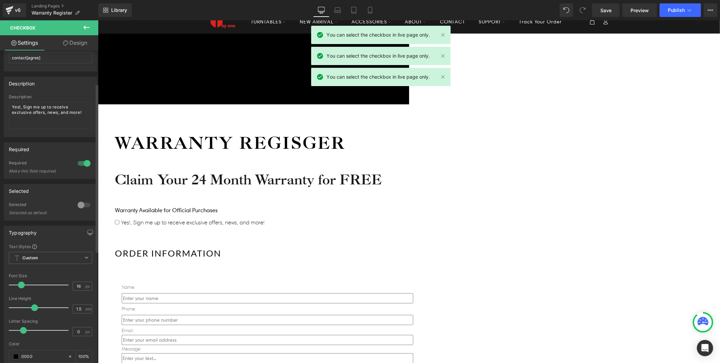
scroll to position [0, 0]
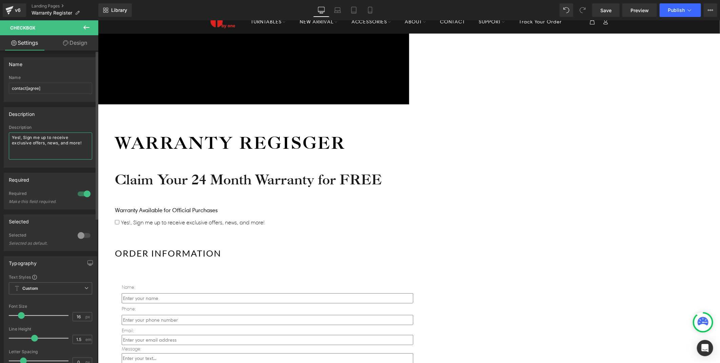
drag, startPoint x: 86, startPoint y: 141, endPoint x: 21, endPoint y: 138, distance: 65.1
click at [21, 138] on textarea "Yes!, Sign me up to receive exclusive offers, news, and more!" at bounding box center [50, 145] width 83 height 27
type textarea "Yes! I see."
click at [325, 218] on div "Yes! I see." at bounding box center [266, 222] width 305 height 8
click at [299, 218] on div "Yes! I see." at bounding box center [266, 222] width 305 height 8
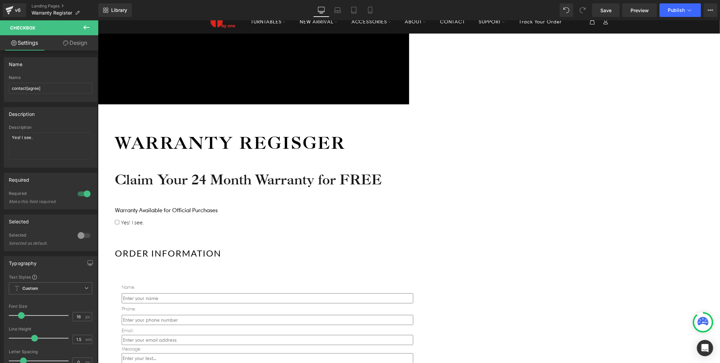
click at [98, 20] on span "Checkbox" at bounding box center [98, 20] width 0 height 0
click at [41, 290] on span "Custom Setup Global Style" at bounding box center [50, 288] width 83 height 12
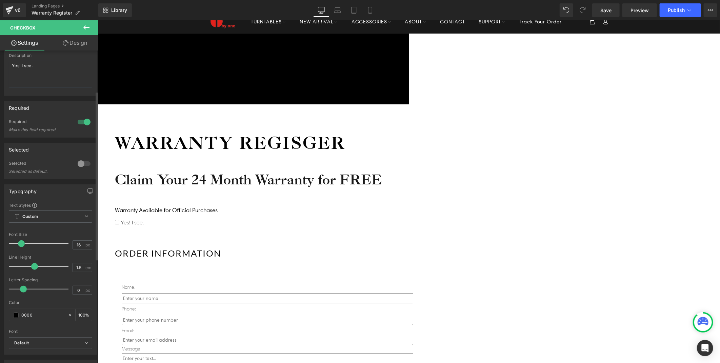
scroll to position [75, 0]
click at [46, 210] on span "Custom Setup Global Style" at bounding box center [50, 213] width 83 height 12
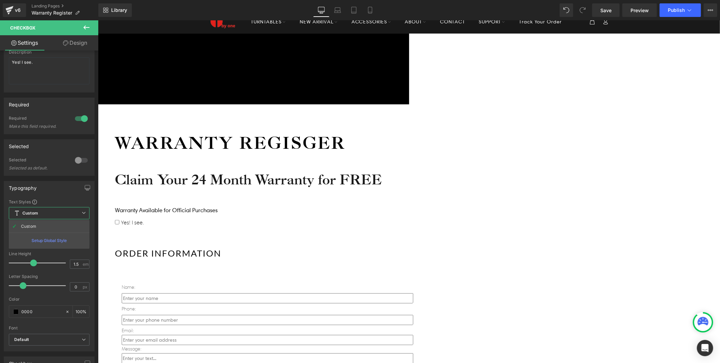
type input "17"
click at [22, 241] on span at bounding box center [21, 240] width 7 height 7
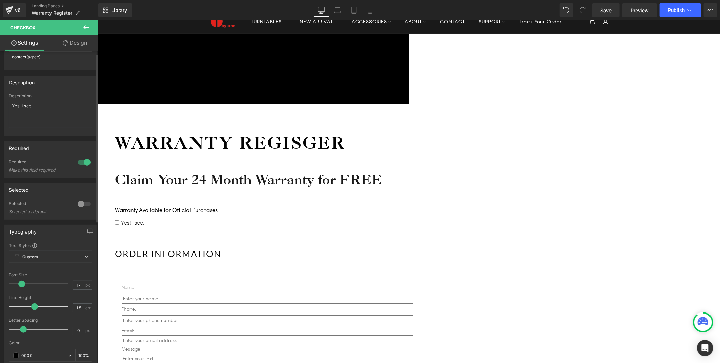
scroll to position [0, 0]
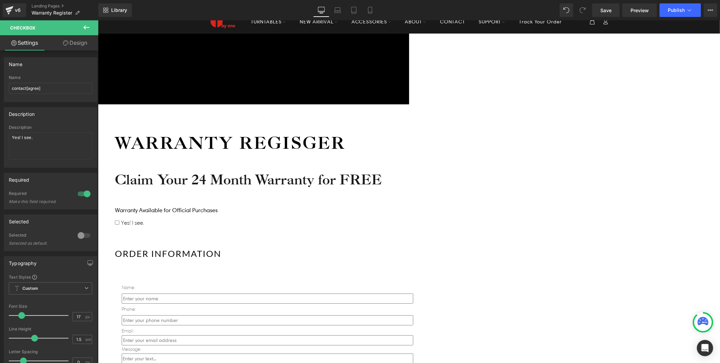
drag, startPoint x: 658, startPoint y: 180, endPoint x: 467, endPoint y: 189, distance: 190.9
click at [658, 180] on div "Icon Free shipping $50+ Text Block Row Icon 90-day trial Text Block Row Icon 2-…" at bounding box center [409, 304] width 622 height 543
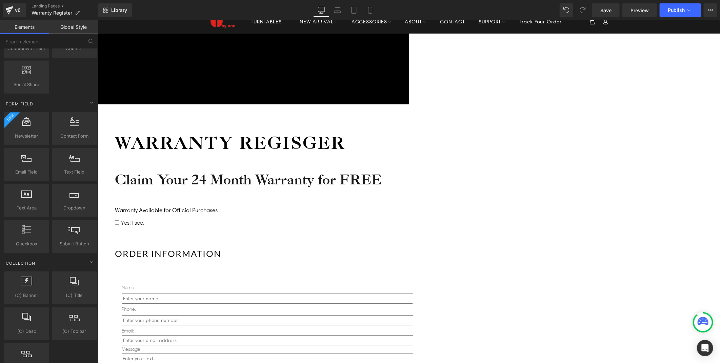
drag, startPoint x: 705, startPoint y: 171, endPoint x: 449, endPoint y: 182, distance: 256.3
click at [705, 171] on div "Icon Free shipping $50+ Text Block Row Icon 90-day trial Text Block Row Icon 2-…" at bounding box center [409, 304] width 622 height 543
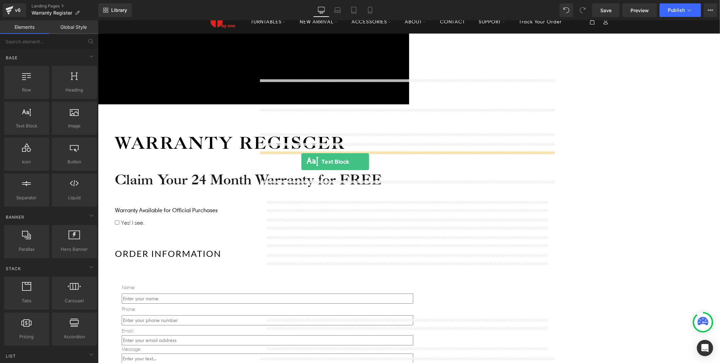
drag, startPoint x: 183, startPoint y: 138, endPoint x: 301, endPoint y: 161, distance: 120.2
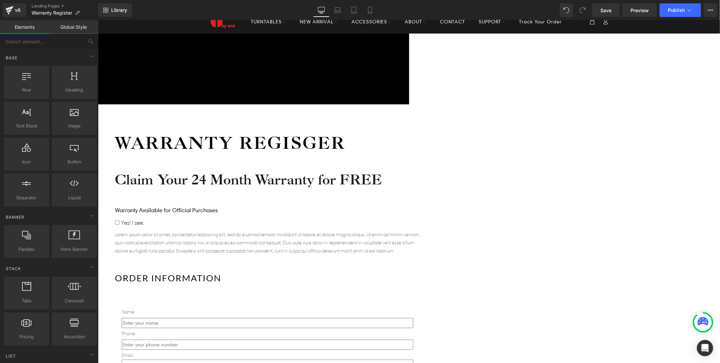
click at [286, 230] on p "Lorem ipsum dolor sit amet, consectetur adipiscing elit, sed do eiusmod tempor …" at bounding box center [266, 242] width 305 height 24
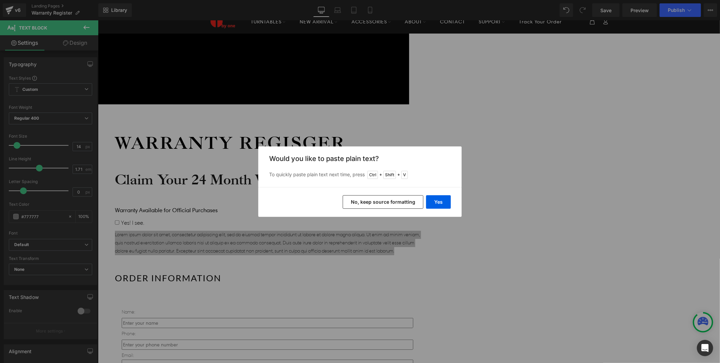
click at [402, 200] on button "No, keep source formatting" at bounding box center [382, 202] width 81 height 14
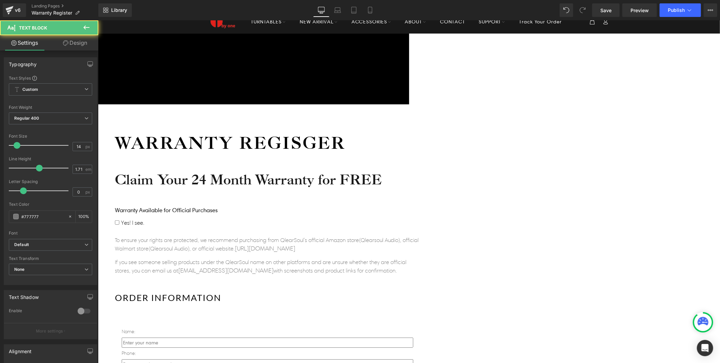
drag, startPoint x: 513, startPoint y: 190, endPoint x: 249, endPoint y: 159, distance: 266.0
click at [249, 159] on div "Warranty Regisger Heading Claim Your 24 Month Warranty for FREE Heading Warrant…" at bounding box center [267, 339] width 339 height 471
drag, startPoint x: 43, startPoint y: 218, endPoint x: 3, endPoint y: 218, distance: 39.3
click at [4, 218] on div "Typography Text Styles Custom Custom Setup Global Style Custom Setup Global Sty…" at bounding box center [50, 171] width 93 height 228
type input "000"
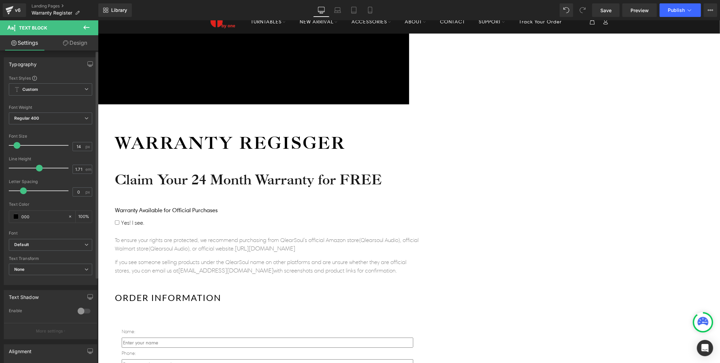
type input "100"
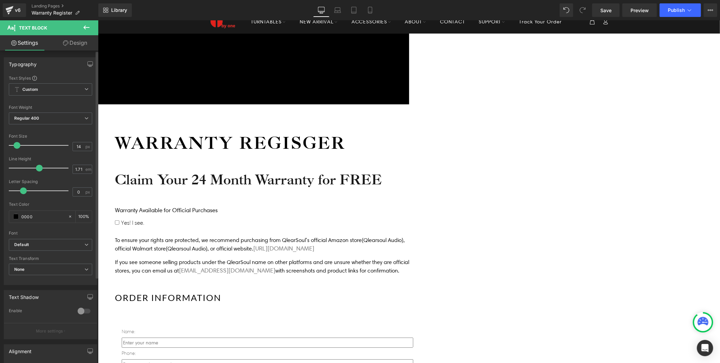
type input "0000"
click at [419, 198] on div "Warranty Regisger Heading Claim Your 24 Month Warranty for FREE Heading Warrant…" at bounding box center [266, 336] width 305 height 410
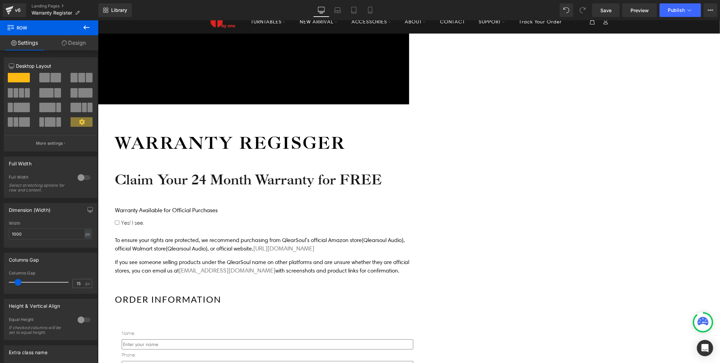
drag, startPoint x: 425, startPoint y: 160, endPoint x: 446, endPoint y: 161, distance: 21.0
click at [419, 236] on p "To ensure your rights are protected, we recommend purchasing from QlearSoul’s o…" at bounding box center [266, 244] width 305 height 17
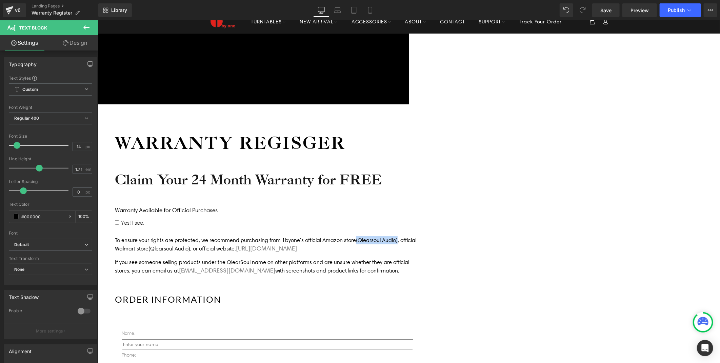
drag, startPoint x: 498, startPoint y: 162, endPoint x: 539, endPoint y: 161, distance: 41.0
click at [419, 236] on p "To ensure your rights are protected, we recommend purchasing from 1byone’s offi…" at bounding box center [266, 244] width 305 height 17
drag, startPoint x: 501, startPoint y: 161, endPoint x: 314, endPoint y: 171, distance: 187.3
click at [314, 236] on p "To ensure your rights are protected, we recommend purchasing from 1byone’s offi…" at bounding box center [266, 244] width 305 height 17
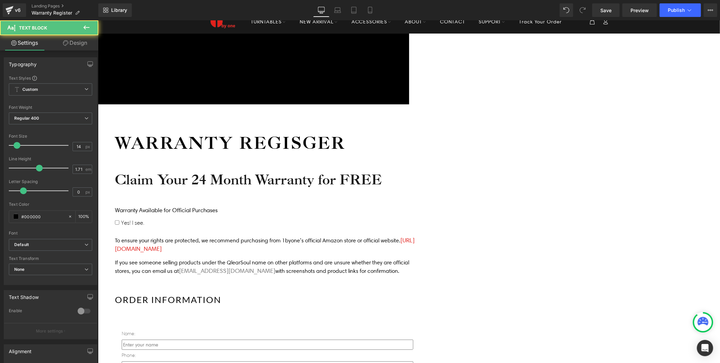
drag, startPoint x: 369, startPoint y: 171, endPoint x: 258, endPoint y: 169, distance: 110.1
click at [258, 236] on p "To ensure your rights are protected, we recommend purchasing from 1byone’s offi…" at bounding box center [266, 244] width 305 height 17
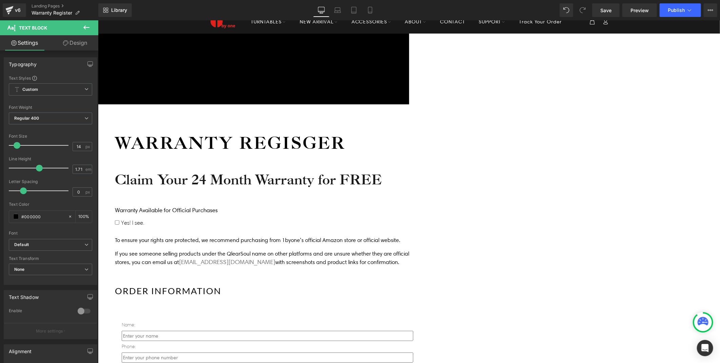
click at [419, 236] on p "To ensure your rights are protected, we recommend purchasing from 1byone’s offi…" at bounding box center [266, 240] width 305 height 8
drag, startPoint x: 497, startPoint y: 161, endPoint x: 486, endPoint y: 160, distance: 10.5
click at [419, 236] on p "To ensure your rights are protected, we recommend purchasing from 1byone’s offi…" at bounding box center [266, 240] width 305 height 8
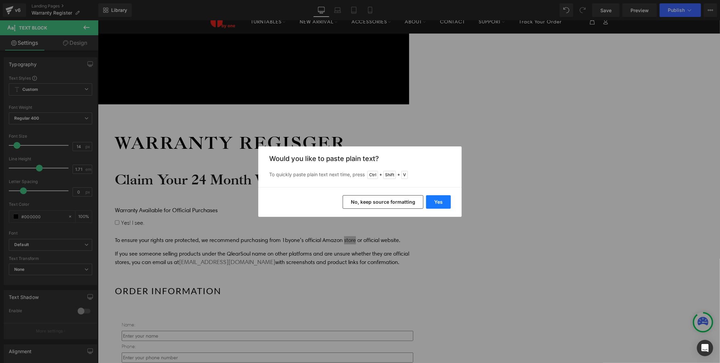
drag, startPoint x: 437, startPoint y: 201, endPoint x: 365, endPoint y: 161, distance: 82.2
click at [437, 201] on button "Yes" at bounding box center [438, 202] width 25 height 14
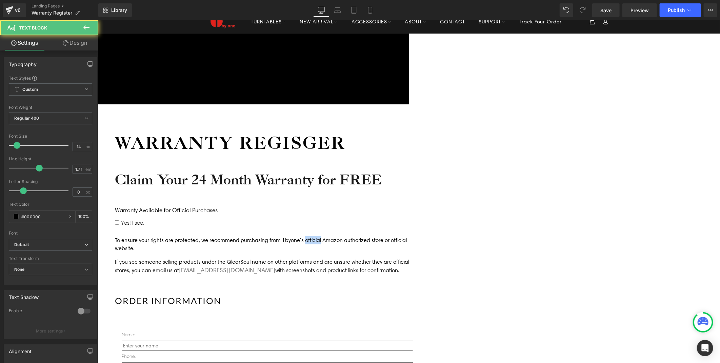
drag, startPoint x: 448, startPoint y: 162, endPoint x: 463, endPoint y: 160, distance: 15.0
click at [419, 236] on p "To ensure your rights are protected, we recommend purchasing from 1byone’s offi…" at bounding box center [266, 244] width 305 height 16
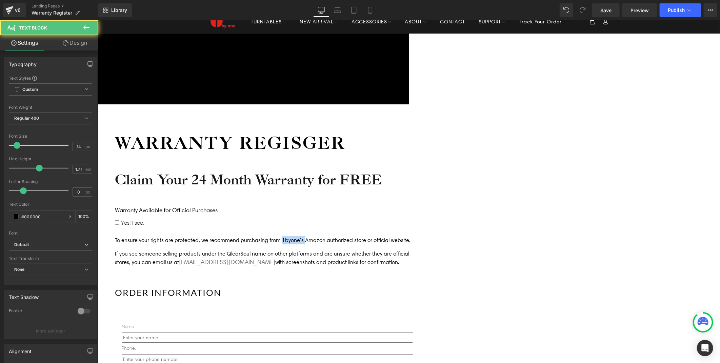
drag, startPoint x: 424, startPoint y: 162, endPoint x: 446, endPoint y: 161, distance: 22.0
click at [419, 236] on p "To ensure your rights are protected, we recommend purchasing from 1byone’s Amaz…" at bounding box center [266, 240] width 305 height 8
click at [419, 236] on p "To ensure your rights are protected, we recommend purchasing from Amazon author…" at bounding box center [266, 240] width 305 height 8
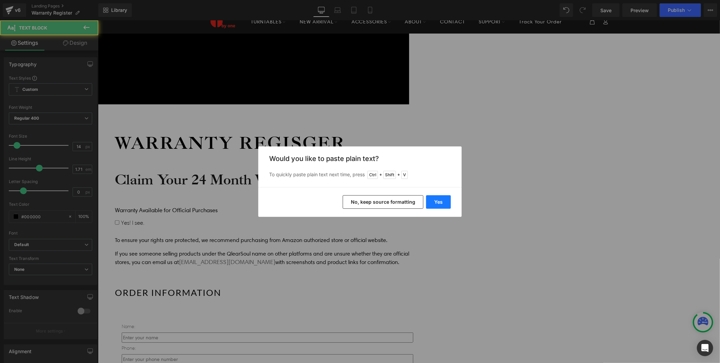
click at [442, 205] on button "Yes" at bounding box center [438, 202] width 25 height 14
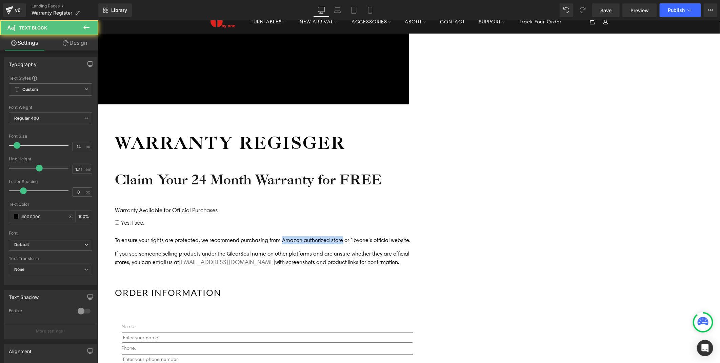
drag, startPoint x: 425, startPoint y: 161, endPoint x: 484, endPoint y: 162, distance: 58.6
click at [419, 236] on p "To ensure your rights are protected, we recommend purchasing from Amazon author…" at bounding box center [266, 240] width 305 height 8
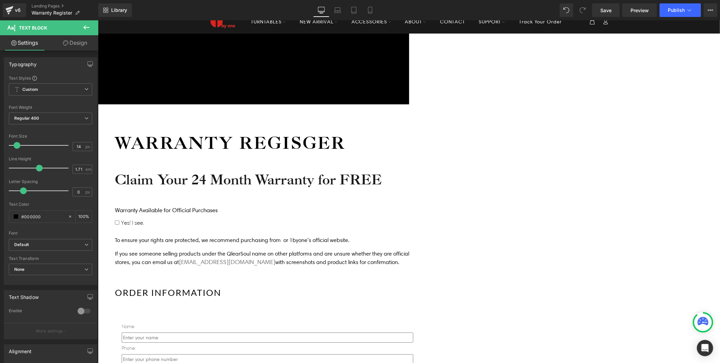
click at [419, 236] on p "To ensure your rights are protected, we recommend purchasing from or 1byone’s o…" at bounding box center [266, 240] width 305 height 8
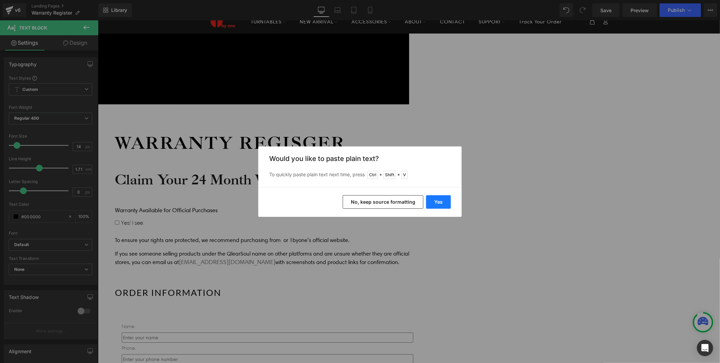
click at [445, 201] on button "Yes" at bounding box center [438, 202] width 25 height 14
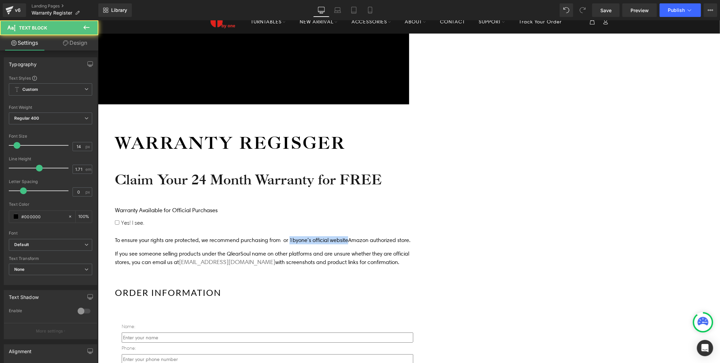
drag, startPoint x: 490, startPoint y: 162, endPoint x: 432, endPoint y: 161, distance: 57.6
click at [419, 236] on p "To ensure your rights are protected, we recommend purchasing from or 1byone’s o…" at bounding box center [266, 240] width 305 height 8
click at [419, 236] on p "To ensure your rights are protected, we recommend purchasing from or Amazon aut…" at bounding box center [266, 240] width 305 height 8
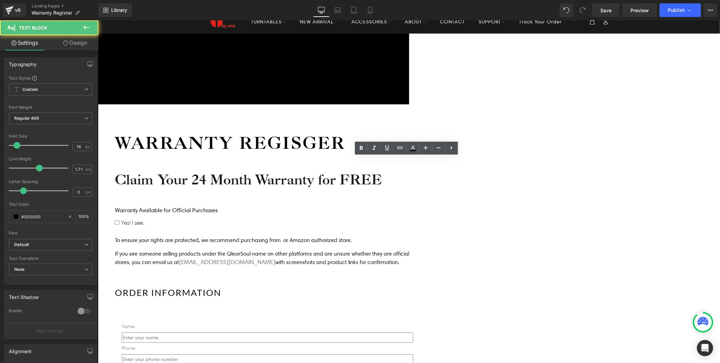
click at [419, 236] on p "To ensure your rights are protected, we recommend purchasing from or Amazon aut…" at bounding box center [266, 240] width 305 height 8
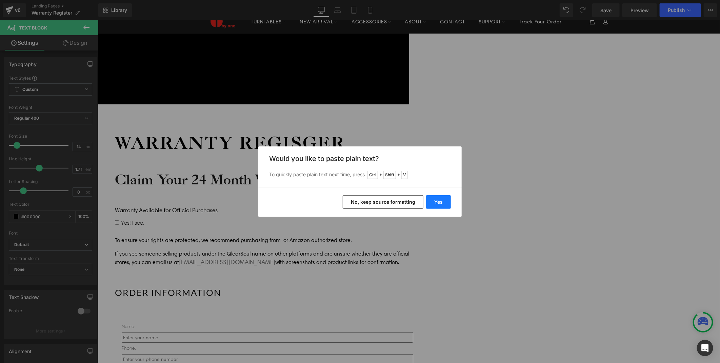
click at [438, 198] on button "Yes" at bounding box center [438, 202] width 25 height 14
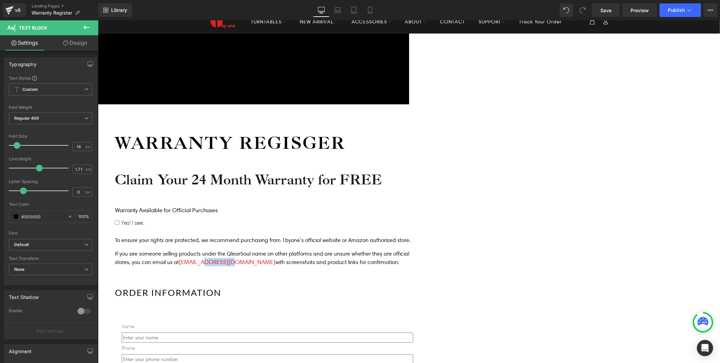
drag, startPoint x: 353, startPoint y: 181, endPoint x: 374, endPoint y: 181, distance: 21.7
click at [275, 258] on link "[EMAIL_ADDRESS][DOMAIN_NAME]" at bounding box center [227, 261] width 96 height 7
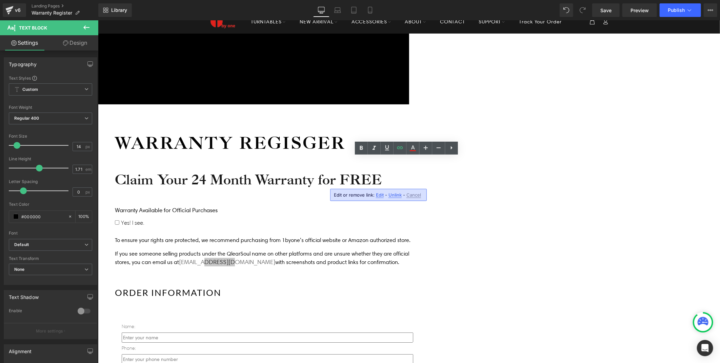
click at [395, 195] on span "Unlink" at bounding box center [394, 195] width 13 height 6
drag, startPoint x: 348, startPoint y: 184, endPoint x: 369, endPoint y: 184, distance: 20.7
click at [369, 249] on p "If you see someone selling products under the QlearSoul name on other platforms…" at bounding box center [266, 257] width 305 height 16
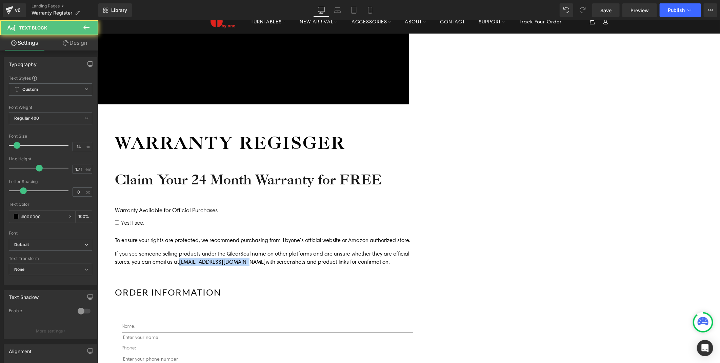
drag, startPoint x: 324, startPoint y: 183, endPoint x: 389, endPoint y: 182, distance: 65.1
click at [389, 249] on p "If you see someone selling products under the QlearSoul name on other platforms…" at bounding box center [266, 257] width 305 height 16
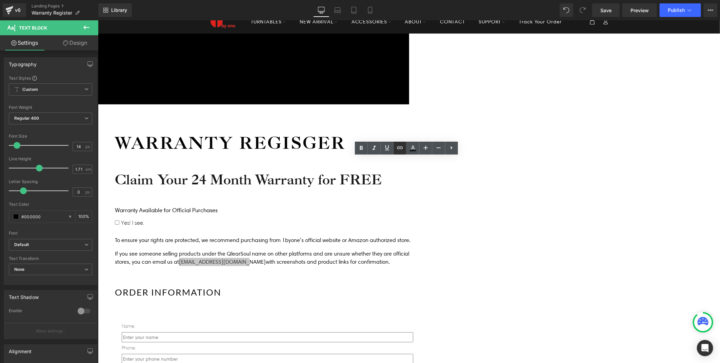
click at [399, 148] on icon at bounding box center [400, 148] width 8 height 8
click at [419, 286] on h2 "ORDER INFORMATION" at bounding box center [266, 292] width 305 height 12
click at [643, 170] on div "Icon Free shipping $50+ Text Block Row Icon 90-day trial Text Block Row Icon 2-…" at bounding box center [409, 324] width 622 height 582
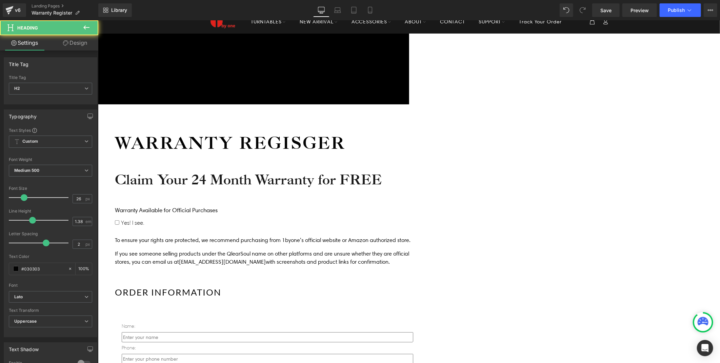
click at [419, 170] on h1 "Claim Your 24 Month Warranty for FREE" at bounding box center [266, 179] width 305 height 18
click at [262, 218] on div "Yes! I see. Checkbox" at bounding box center [266, 224] width 305 height 12
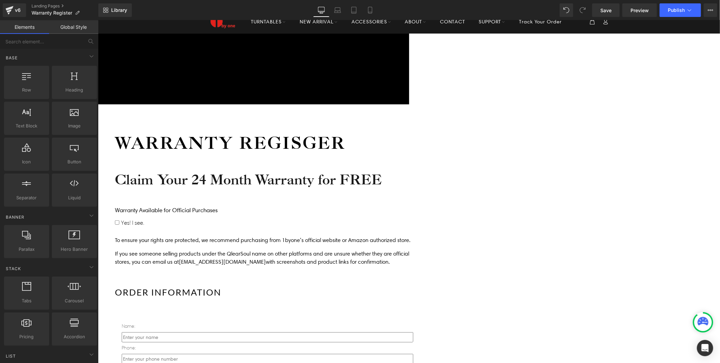
click at [359, 249] on p "If you see someone selling products under the QlearSoul name on other platforms…" at bounding box center [266, 257] width 305 height 16
click at [649, 200] on div "Icon Free shipping $50+ Text Block Row Icon 90-day trial Text Block Row Icon 2-…" at bounding box center [409, 324] width 622 height 582
drag, startPoint x: 370, startPoint y: 175, endPoint x: 375, endPoint y: 176, distance: 5.5
click at [392, 236] on div "To ensure your rights are protected, we recommend purchasing from 1byone’s offi…" at bounding box center [266, 252] width 305 height 33
click at [378, 249] on p "If you see someone selling products under the QlearSoul name on other platforms…" at bounding box center [266, 257] width 305 height 16
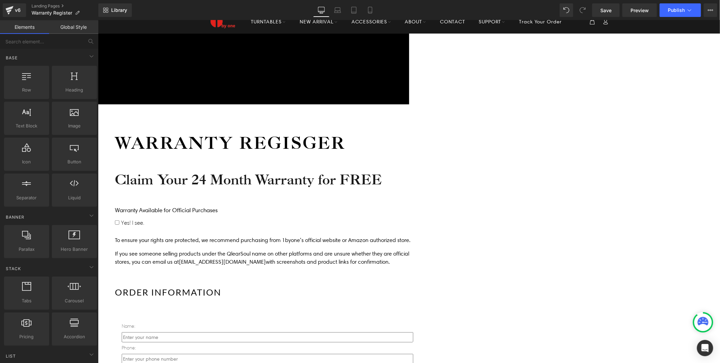
click at [378, 249] on p "If you see someone selling products under the QlearSoul name on other platforms…" at bounding box center [266, 257] width 305 height 16
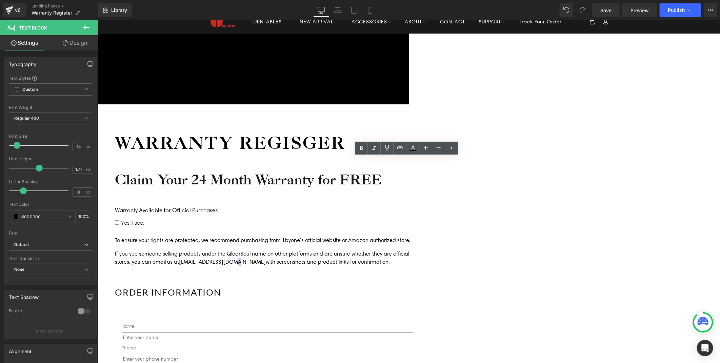
click at [374, 249] on p "If you see someone selling products under the QlearSoul name on other platforms…" at bounding box center [266, 257] width 305 height 16
drag, startPoint x: 378, startPoint y: 174, endPoint x: 392, endPoint y: 174, distance: 14.2
click at [392, 249] on p "If you see someone selling products under the QlearSoul name on other platforms…" at bounding box center [266, 257] width 305 height 16
click at [669, 193] on div "Icon Free shipping $50+ Text Block Row Icon 90-day trial Text Block Row Icon 2-…" at bounding box center [409, 324] width 622 height 582
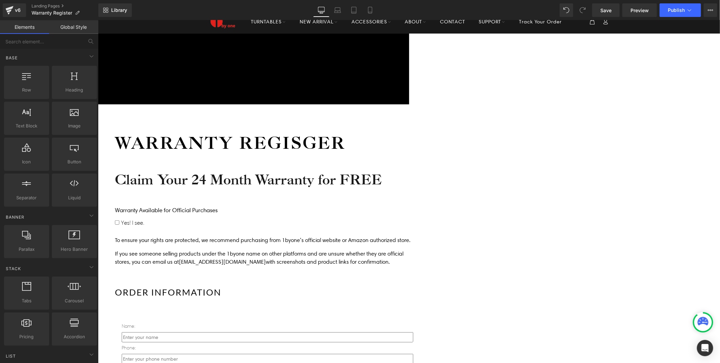
click at [303, 286] on h2 "ORDER INFORMATION" at bounding box center [266, 292] width 305 height 12
click at [419, 286] on h2 "ORDER INFORMATION" at bounding box center [266, 292] width 305 height 12
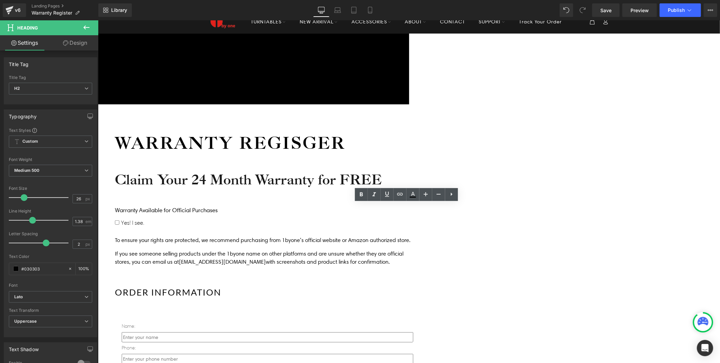
click at [229, 206] on div "Icon Free shipping $50+ Text Block Row Icon 90-day trial Text Block Row Icon 2-…" at bounding box center [409, 324] width 622 height 582
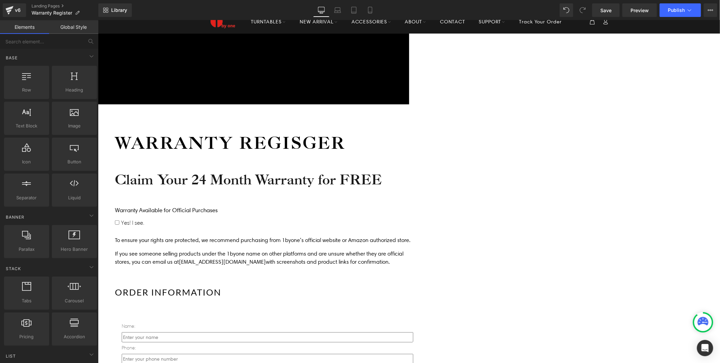
click at [98, 20] on icon at bounding box center [98, 20] width 0 height 0
click at [218, 209] on div "Icon Free shipping $50+ Text Block Row Icon 90-day trial Text Block Row Icon 2-…" at bounding box center [409, 324] width 622 height 582
click at [380, 286] on h2 "ORDER INFORMATION" at bounding box center [266, 292] width 305 height 12
click at [419, 286] on h2 "ORDER INFORMATION" at bounding box center [266, 292] width 305 height 12
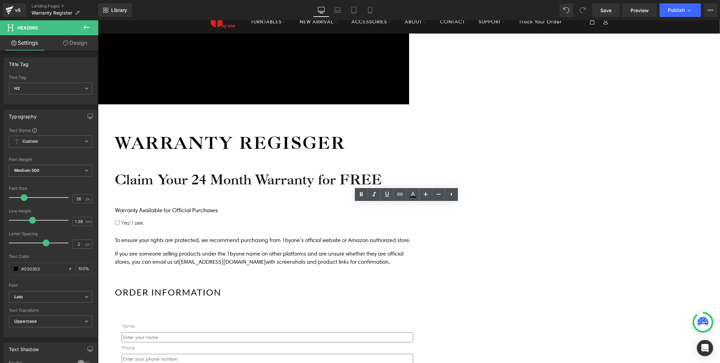
drag, startPoint x: 586, startPoint y: 201, endPoint x: 536, endPoint y: 207, distance: 49.8
click at [586, 201] on div "Icon Free shipping $50+ Text Block Row Icon 90-day trial Text Block Row Icon 2-…" at bounding box center [409, 324] width 622 height 582
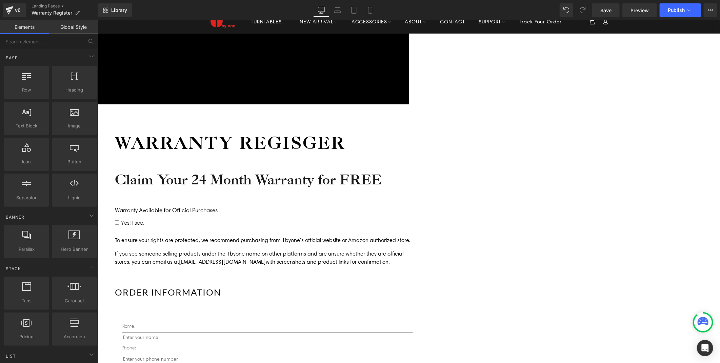
click at [98, 20] on icon at bounding box center [98, 20] width 0 height 0
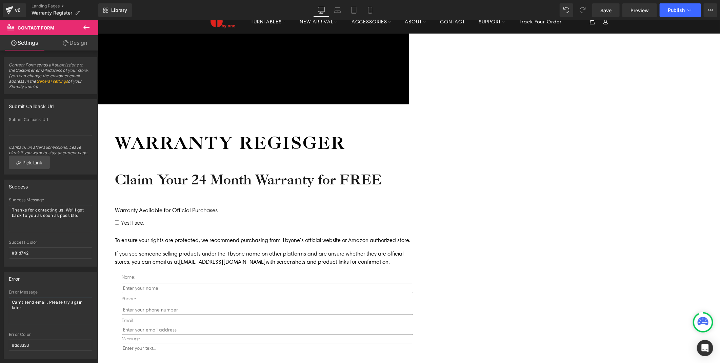
drag, startPoint x: 337, startPoint y: 197, endPoint x: 341, endPoint y: 181, distance: 17.0
click at [341, 181] on div "Warranty Regisger Heading Claim Your 24 Month Warranty for FREE Heading Warrant…" at bounding box center [266, 299] width 305 height 337
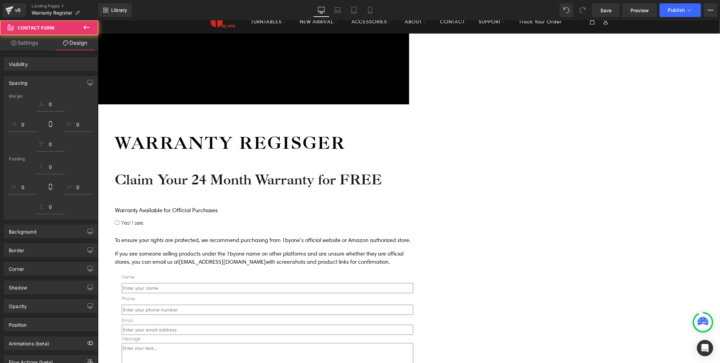
click at [276, 273] on p "Name:" at bounding box center [266, 277] width 291 height 8
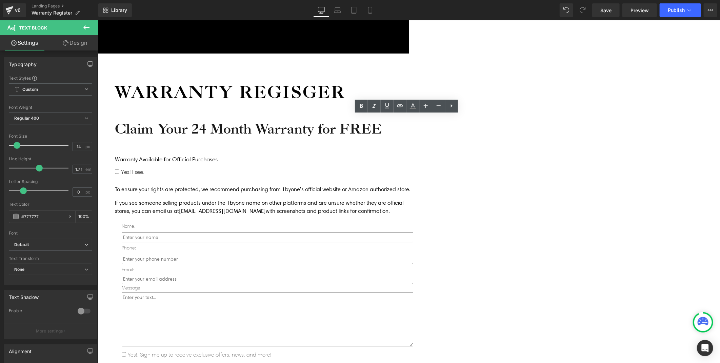
scroll to position [113, 0]
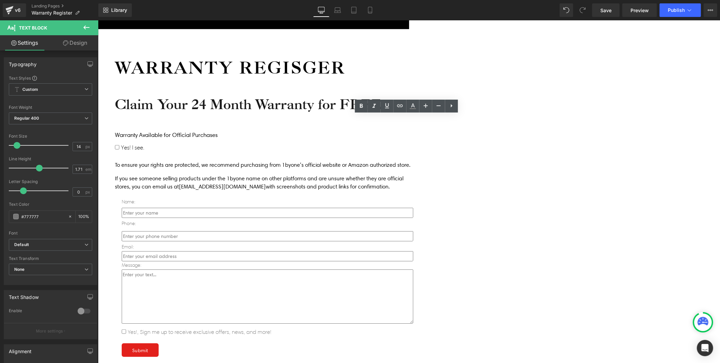
click at [154, 144] on div "Icon Free shipping $50+ Text Block Row Icon 90-day trial Text Block Row Icon 2-…" at bounding box center [409, 217] width 622 height 518
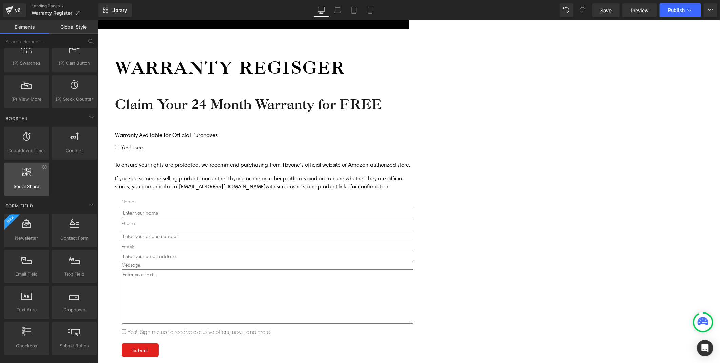
scroll to position [903, 0]
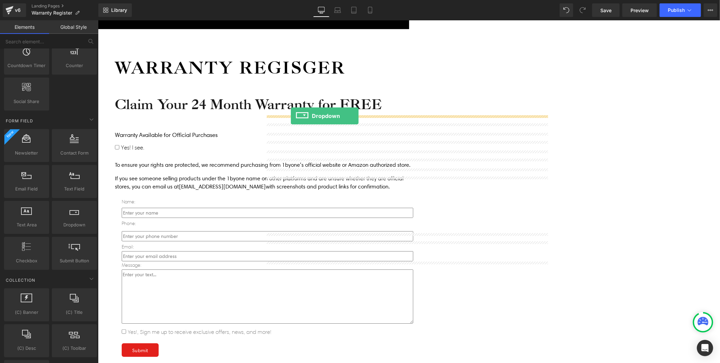
drag, startPoint x: 170, startPoint y: 239, endPoint x: 290, endPoint y: 116, distance: 172.5
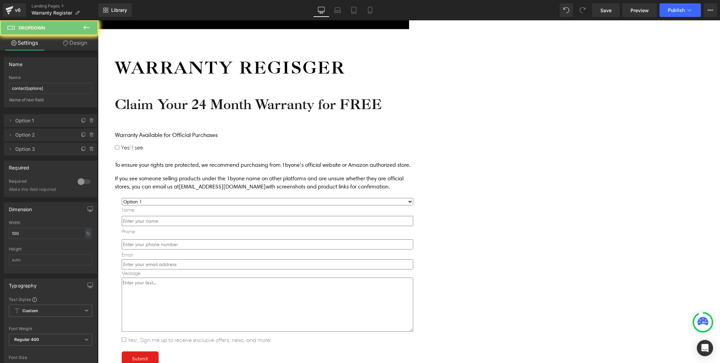
drag, startPoint x: 288, startPoint y: 116, endPoint x: 306, endPoint y: 122, distance: 19.0
click at [288, 197] on select "Option 1 Option 2 Option 3" at bounding box center [266, 200] width 291 height 7
click at [413, 197] on select "Option 1 Option 2 Option 3" at bounding box center [266, 200] width 291 height 7
click at [89, 149] on icon at bounding box center [91, 148] width 5 height 5
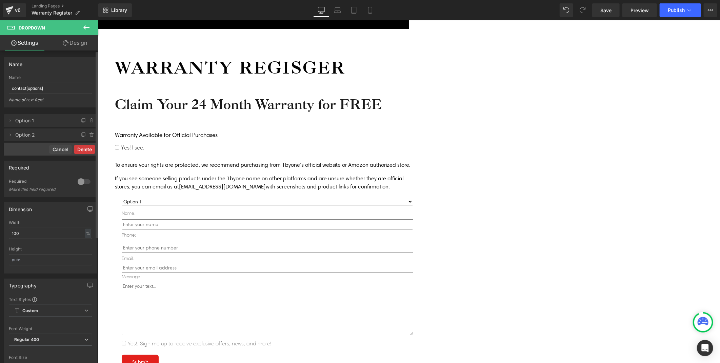
click at [80, 146] on div "Delete Cancel" at bounding box center [50, 149] width 93 height 13
drag, startPoint x: 80, startPoint y: 147, endPoint x: 76, endPoint y: 147, distance: 4.8
click at [78, 150] on button "Delete" at bounding box center [84, 149] width 21 height 9
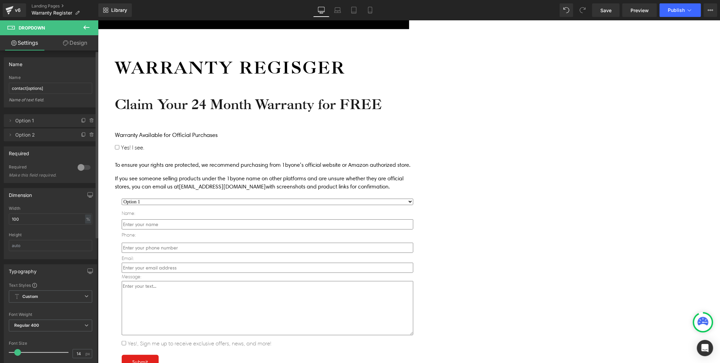
click at [26, 121] on span "Option 1" at bounding box center [43, 120] width 57 height 13
click at [9, 121] on icon at bounding box center [9, 120] width 5 height 5
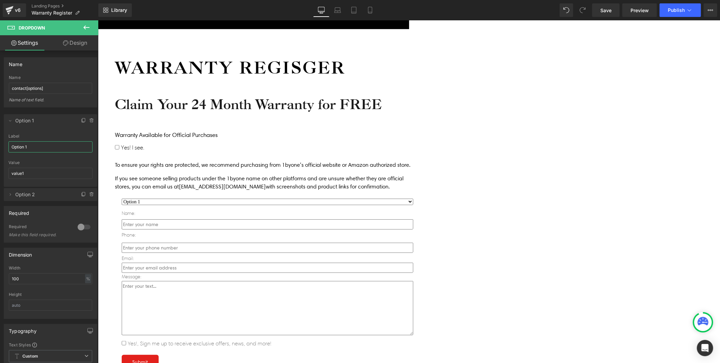
drag, startPoint x: 35, startPoint y: 144, endPoint x: -2, endPoint y: 144, distance: 36.2
click at [0, 144] on html "Dropdown You are previewing how the will restyle your page. You can not edit El…" at bounding box center [360, 181] width 720 height 363
type input "Amazon"
click at [33, 174] on input "value1" at bounding box center [50, 173] width 84 height 11
type input "v"
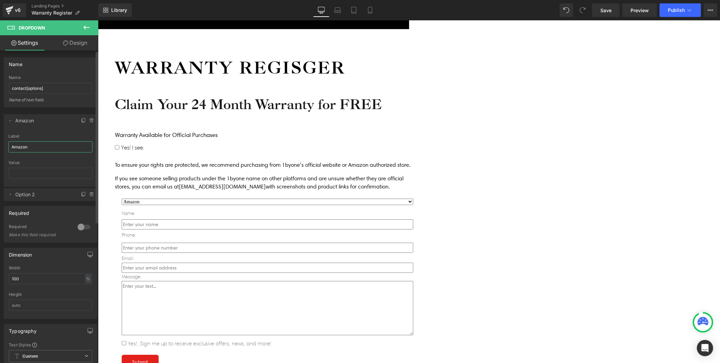
click at [0, 144] on html "Dropdown You are previewing how the will restyle your page. You can not edit El…" at bounding box center [360, 181] width 720 height 363
click at [25, 194] on span "Option 2" at bounding box center [43, 194] width 57 height 13
type input "1byone official website"
drag, startPoint x: 11, startPoint y: 194, endPoint x: 36, endPoint y: 202, distance: 26.4
click at [11, 194] on icon at bounding box center [9, 194] width 5 height 5
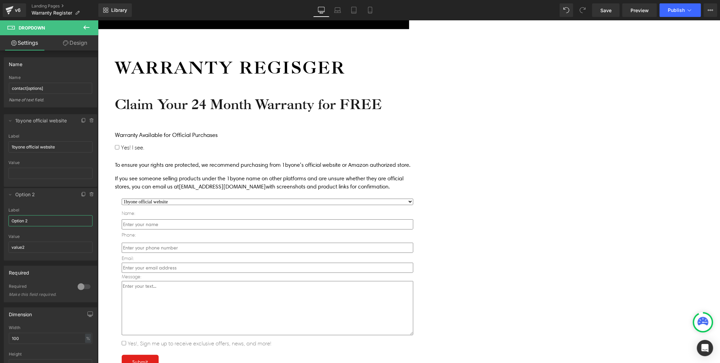
drag, startPoint x: 17, startPoint y: 219, endPoint x: -1, endPoint y: 219, distance: 18.3
click at [0, 219] on html "Dropdown You are previewing how the will restyle your page. You can not edit El…" at bounding box center [360, 181] width 720 height 363
type input "a"
type input "Amazon"
click at [28, 147] on input "1byone official website" at bounding box center [50, 146] width 84 height 11
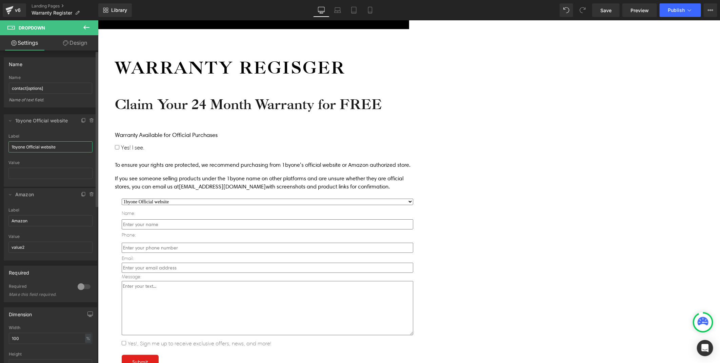
click at [42, 145] on input "1byone Official website" at bounding box center [50, 146] width 84 height 11
type input "1byone Official Website"
click at [231, 202] on div "Icon Free shipping $50+ Text Block Row Icon 90-day trial Text Block Row Icon 2-…" at bounding box center [409, 222] width 622 height 529
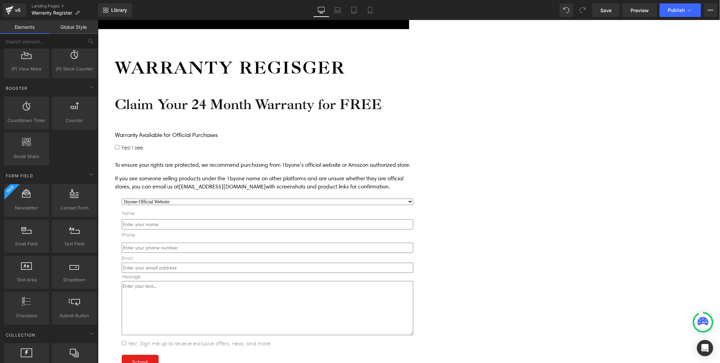
scroll to position [790, 0]
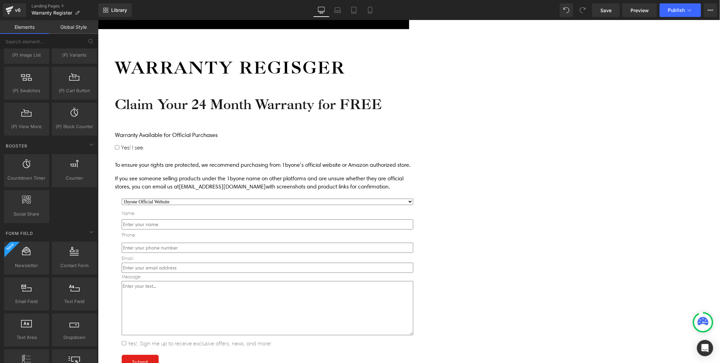
click at [98, 20] on link at bounding box center [98, 20] width 0 height 0
click at [193, 134] on div "Icon Free shipping $50+ Text Block Row Icon 90-day trial Text Block Row Icon 2-…" at bounding box center [409, 222] width 622 height 529
click at [98, 20] on icon at bounding box center [98, 20] width 0 height 0
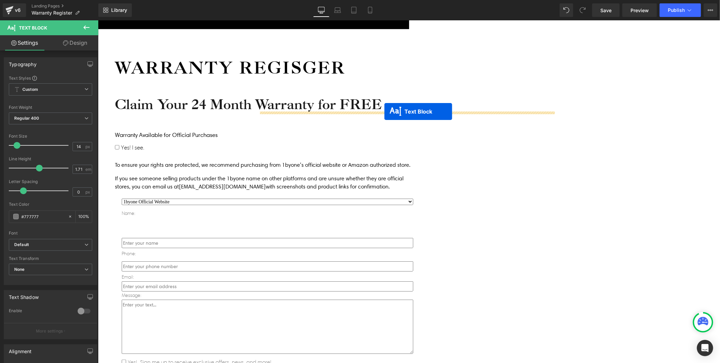
drag, startPoint x: 386, startPoint y: 134, endPoint x: 384, endPoint y: 111, distance: 23.8
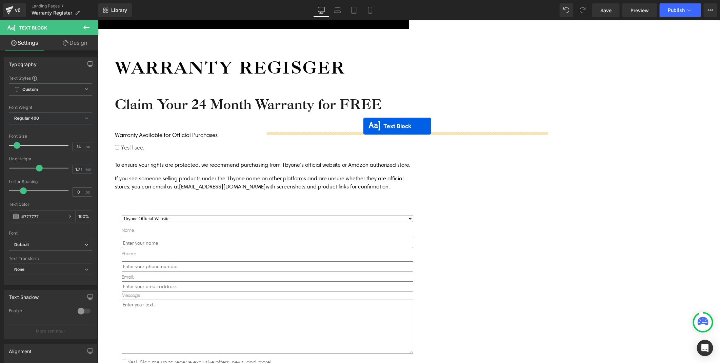
drag, startPoint x: 386, startPoint y: 115, endPoint x: 363, endPoint y: 126, distance: 25.8
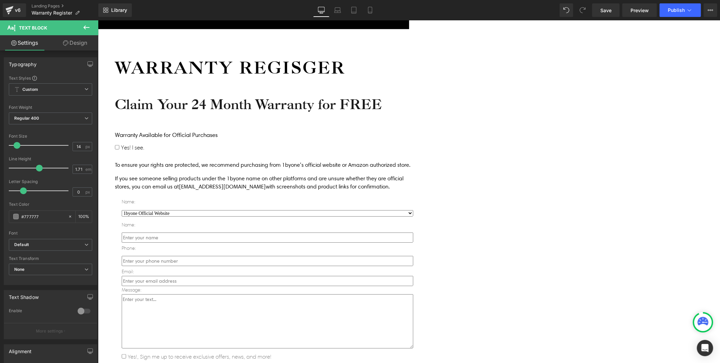
click at [175, 165] on div "Icon Free shipping $50+ Text Block Row Icon 90-day trial Text Block Row Icon 2-…" at bounding box center [409, 229] width 622 height 543
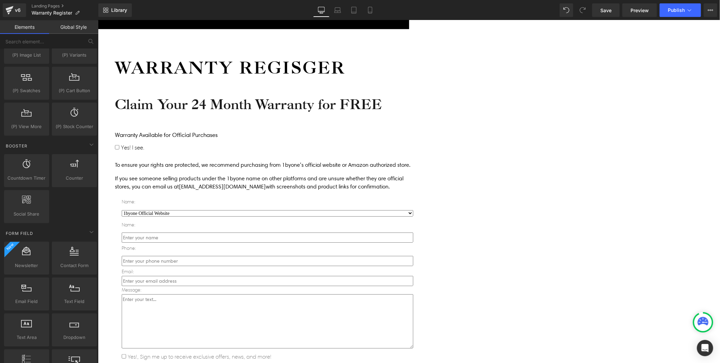
click at [279, 197] on p "Name:" at bounding box center [266, 201] width 291 height 8
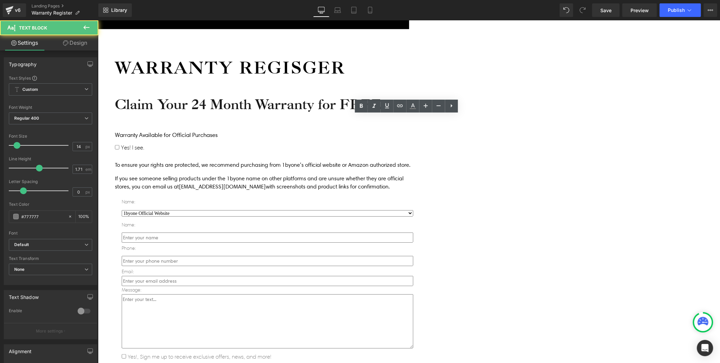
click at [279, 197] on p "Name:" at bounding box center [266, 201] width 291 height 8
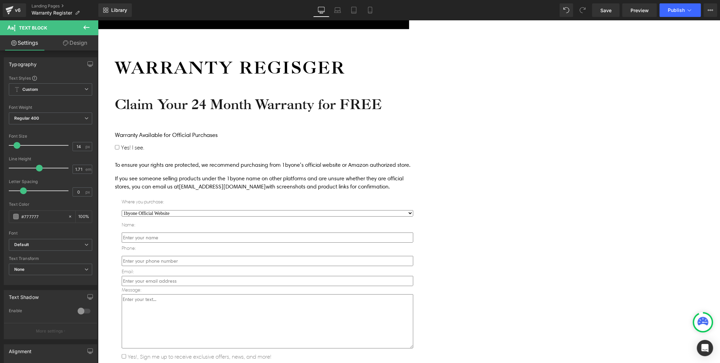
click at [328, 210] on select "1byone Official Website Amazon" at bounding box center [266, 213] width 291 height 6
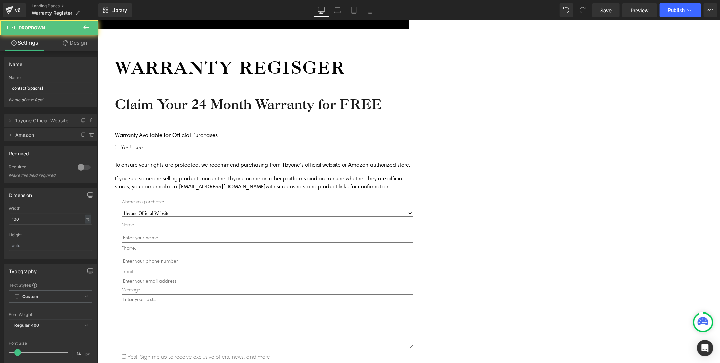
click at [98, 20] on span at bounding box center [98, 20] width 0 height 0
click at [11, 134] on icon at bounding box center [9, 134] width 5 height 5
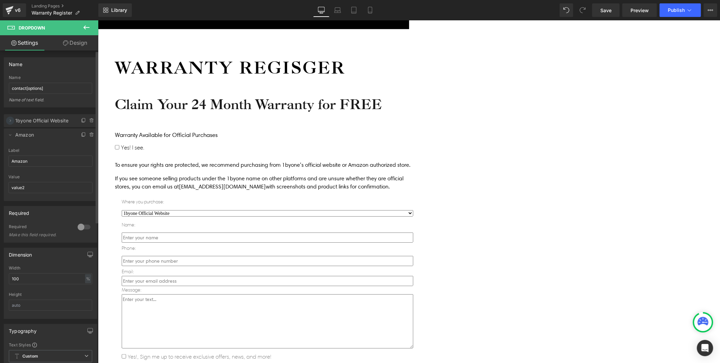
click at [12, 120] on icon at bounding box center [9, 120] width 5 height 5
click at [230, 172] on div "Icon Free shipping $50+ Text Block Row Icon 90-day trial Text Block Row Icon 2-…" at bounding box center [409, 229] width 622 height 543
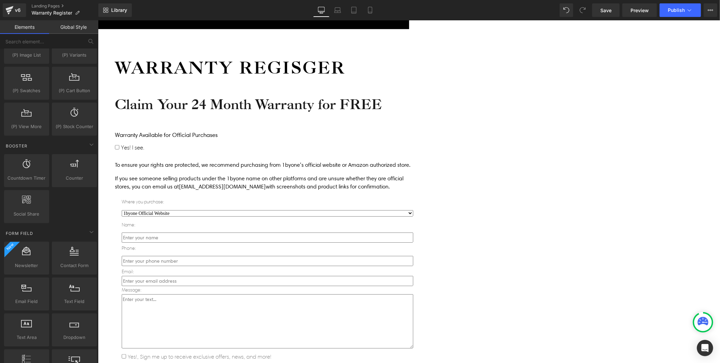
click at [98, 20] on span "Dropdown" at bounding box center [98, 20] width 0 height 0
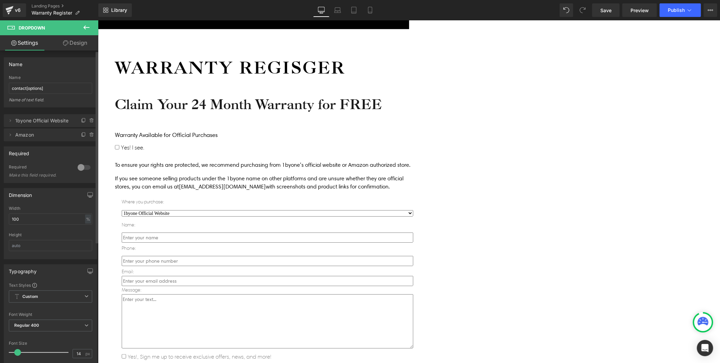
click at [83, 165] on div at bounding box center [84, 167] width 16 height 11
click at [10, 121] on icon at bounding box center [10, 120] width 1 height 2
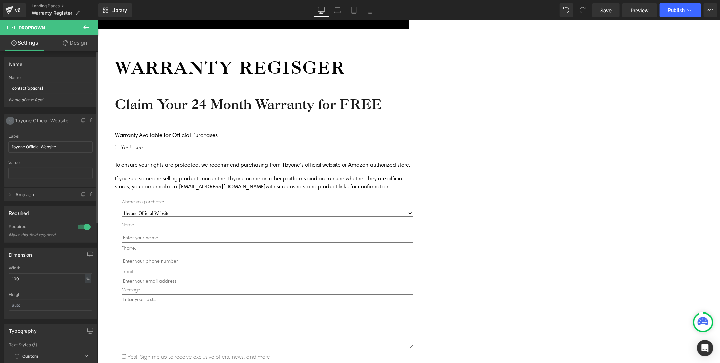
click at [9, 121] on icon at bounding box center [9, 120] width 5 height 5
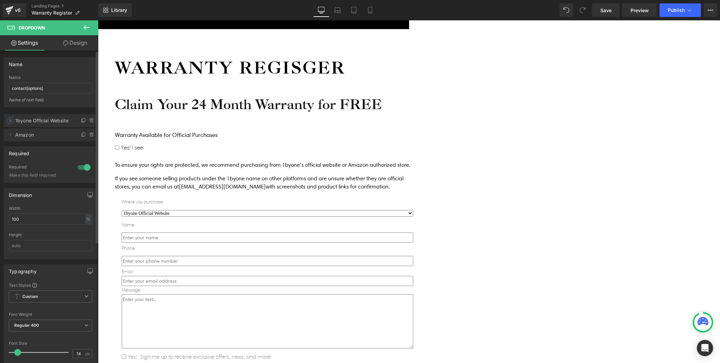
click at [11, 123] on icon at bounding box center [9, 120] width 5 height 5
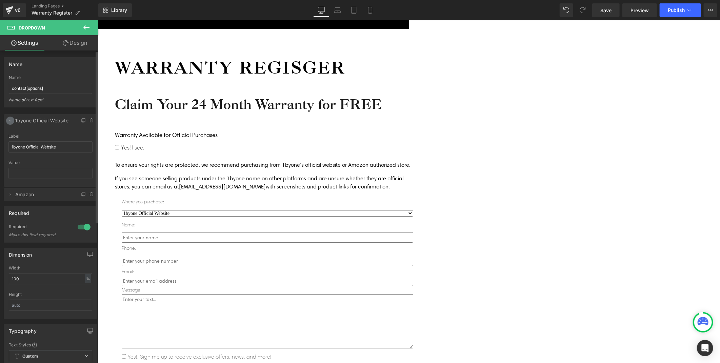
click at [11, 123] on icon at bounding box center [9, 120] width 5 height 5
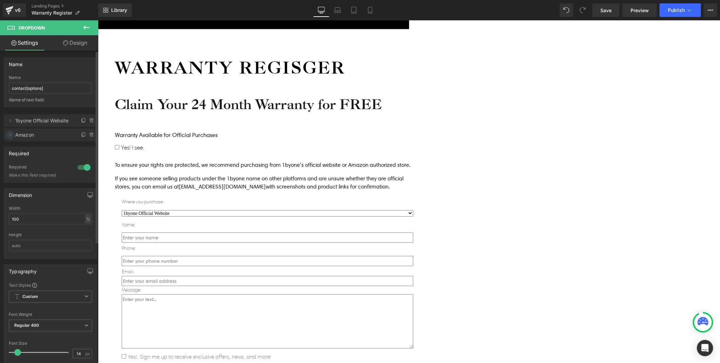
click at [11, 134] on icon at bounding box center [9, 134] width 5 height 5
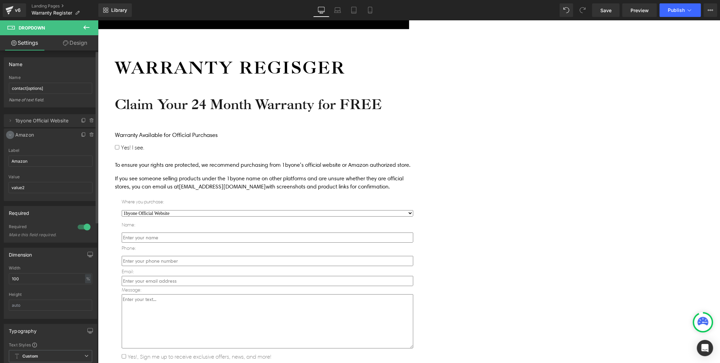
click at [11, 134] on icon at bounding box center [9, 134] width 5 height 5
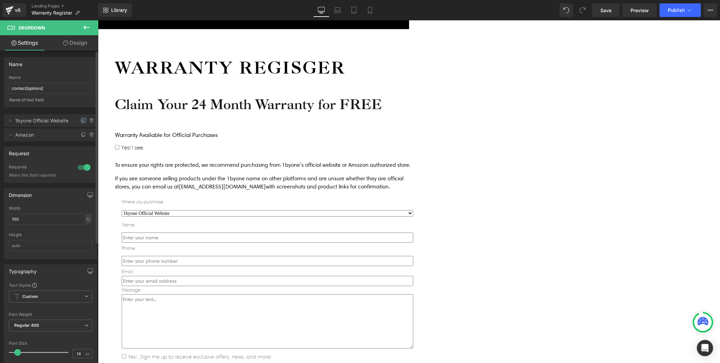
click at [81, 122] on icon at bounding box center [83, 120] width 5 height 5
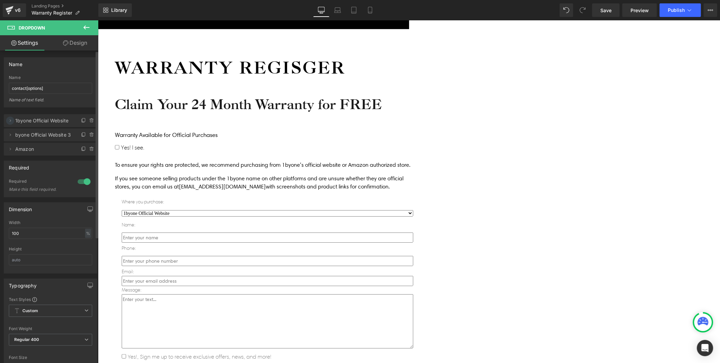
drag, startPoint x: 12, startPoint y: 134, endPoint x: 11, endPoint y: 117, distance: 17.3
click at [11, 113] on ul "Delete Cancel 1byone Official Website 1byone Official Website Delete Cancel byo…" at bounding box center [50, 113] width 93 height 0
click at [53, 137] on span "byone Official Website 3" at bounding box center [43, 134] width 57 height 13
click at [45, 135] on span "byone Official Website 3" at bounding box center [43, 134] width 57 height 13
click at [43, 135] on span "byone Official Website 3" at bounding box center [43, 134] width 57 height 13
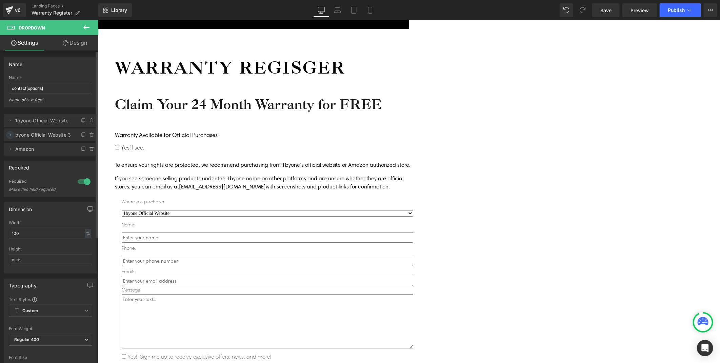
click at [8, 135] on icon at bounding box center [9, 134] width 5 height 5
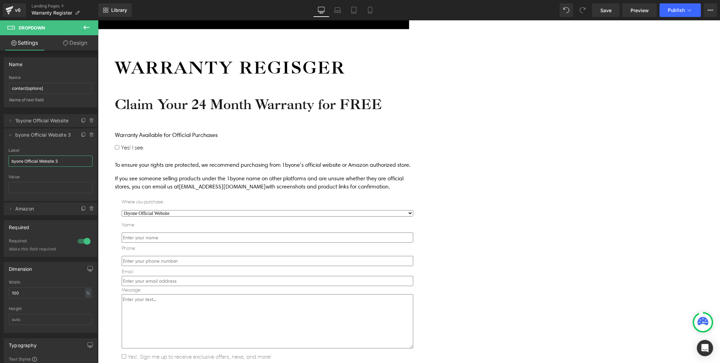
drag, startPoint x: 64, startPoint y: 163, endPoint x: -1, endPoint y: 158, distance: 65.2
click at [0, 158] on html "Dropdown You are previewing how the will restyle your page. You can not edit El…" at bounding box center [360, 181] width 720 height 363
type input "a"
type input "Select one object"
drag, startPoint x: 9, startPoint y: 134, endPoint x: 9, endPoint y: 119, distance: 15.3
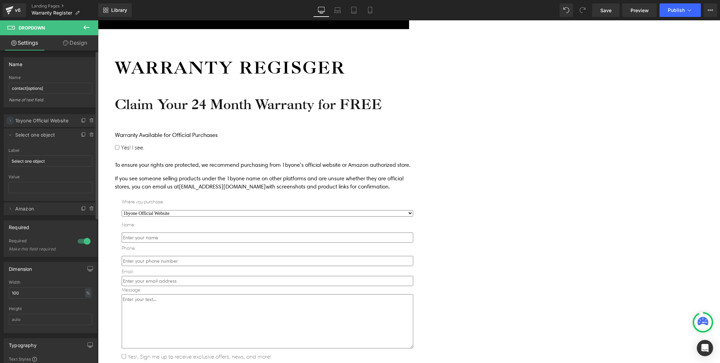
click at [9, 113] on ul "Delete Cancel 1byone Official Website 1byone Official Website Label 1byone Offi…" at bounding box center [50, 113] width 93 height 0
click at [32, 110] on div "=> 1byone Official Website => Select one object value2 => Amazon Delete Cancel …" at bounding box center [50, 161] width 101 height 108
click at [142, 122] on div "Icon Free shipping $50+ Text Block Row Icon 90-day trial Text Block Row Icon 2-…" at bounding box center [409, 229] width 622 height 543
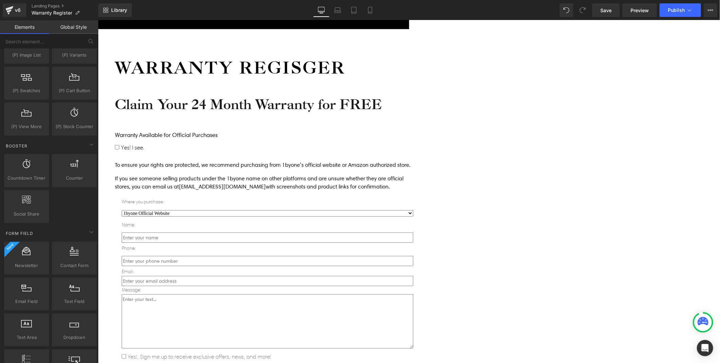
click at [98, 20] on span "Dropdown" at bounding box center [98, 20] width 0 height 0
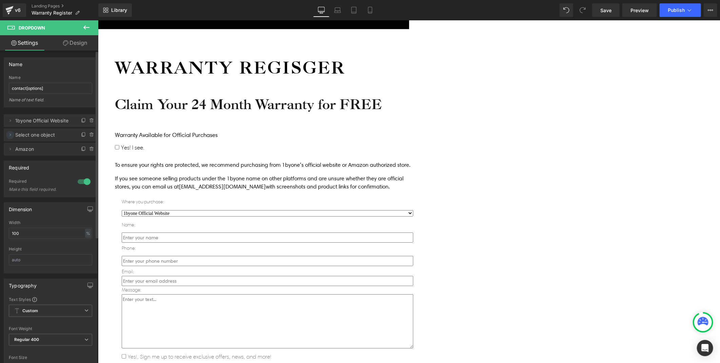
click at [11, 134] on icon at bounding box center [10, 134] width 1 height 2
click at [9, 120] on icon at bounding box center [9, 120] width 5 height 5
click at [9, 124] on li "Delete Cancel 1byone Official Website 1byone Official Website Label 1byone Offi…" at bounding box center [50, 150] width 93 height 72
click at [25, 170] on input "text" at bounding box center [50, 173] width 84 height 11
type input "value1"
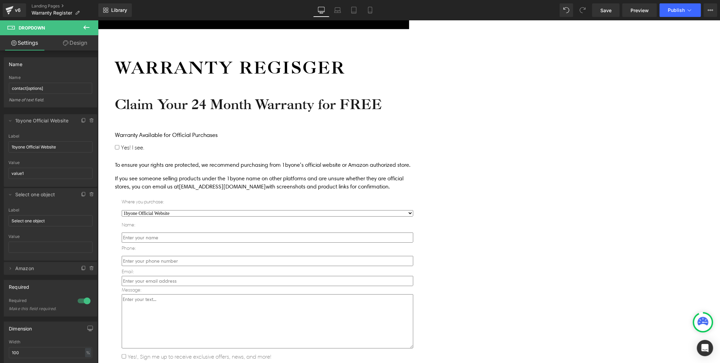
click at [131, 153] on div "Icon Free shipping $50+ Text Block Row Icon 90-day trial Text Block Row Icon 2-…" at bounding box center [409, 229] width 622 height 543
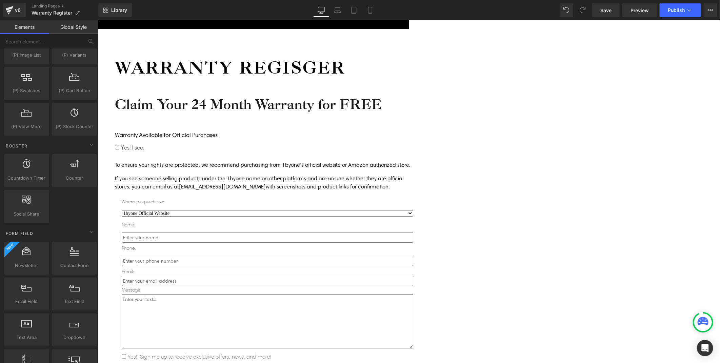
click at [98, 20] on link "Dropdown" at bounding box center [98, 20] width 0 height 0
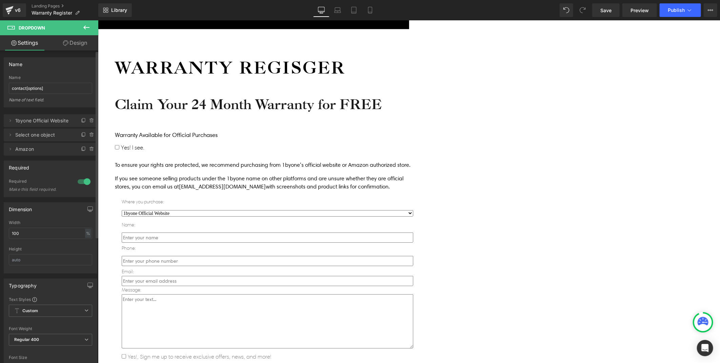
click at [58, 133] on span "Select one object" at bounding box center [43, 134] width 57 height 13
click at [9, 135] on icon at bounding box center [9, 134] width 5 height 5
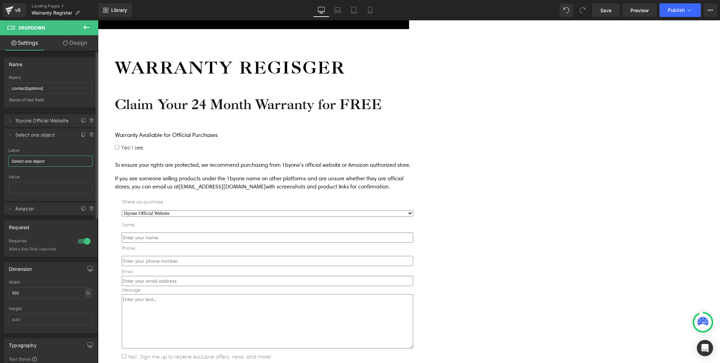
drag, startPoint x: 48, startPoint y: 160, endPoint x: 0, endPoint y: 164, distance: 47.9
click at [0, 164] on div "Delete Cancel 1byone Official Website 1byone Official Website Label 1byone Offi…" at bounding box center [50, 161] width 101 height 108
click at [59, 122] on span "1byone Official Website" at bounding box center [43, 120] width 57 height 13
click at [10, 121] on icon at bounding box center [10, 120] width 1 height 2
click at [75, 146] on input "1byone Official Website" at bounding box center [50, 146] width 84 height 11
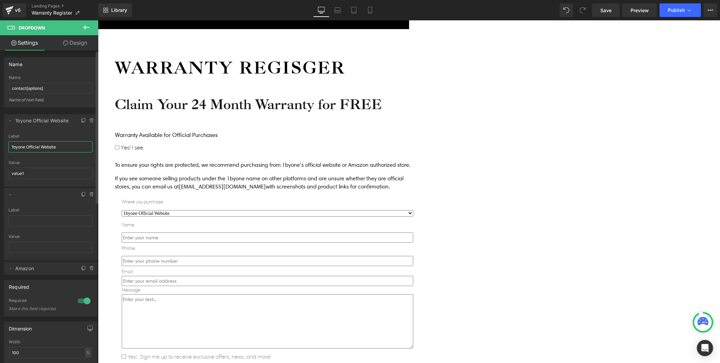
paste input "Select one object"
drag, startPoint x: 52, startPoint y: 145, endPoint x: 56, endPoint y: 146, distance: 4.3
click at [0, 146] on html "Dropdown You are previewing how the will restyle your page. You can not edit El…" at bounding box center [360, 181] width 720 height 363
drag, startPoint x: 56, startPoint y: 146, endPoint x: -2, endPoint y: 146, distance: 57.9
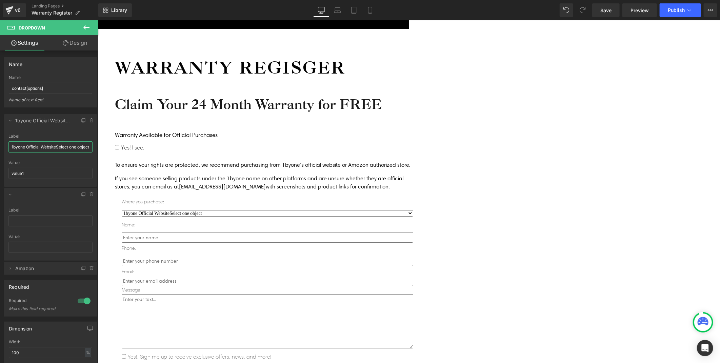
click at [0, 146] on html "Dropdown You are previewing how the will restyle your page. You can not edit El…" at bounding box center [360, 181] width 720 height 363
type input "Select one object"
drag, startPoint x: 9, startPoint y: 122, endPoint x: 26, endPoint y: 134, distance: 21.1
click at [9, 121] on icon at bounding box center [9, 120] width 5 height 5
click at [21, 161] on input "text" at bounding box center [50, 160] width 84 height 11
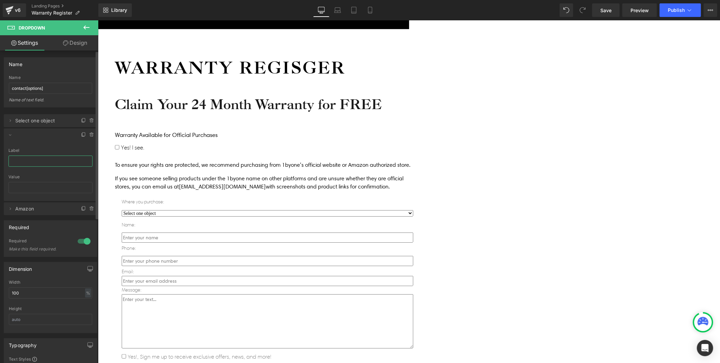
paste input "1byone Official Website"
type input "1byone Official Website"
click at [225, 166] on div "Icon Free shipping $50+ Text Block Row Icon 90-day trial Text Block Row Icon 2-…" at bounding box center [409, 229] width 622 height 543
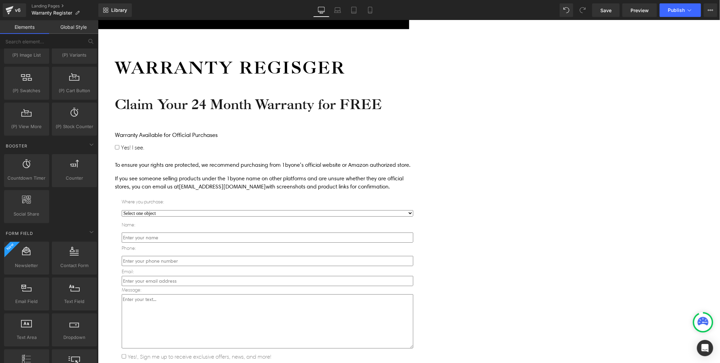
click at [413, 210] on select "Select one object 1byone Official Website Amazon" at bounding box center [266, 213] width 291 height 6
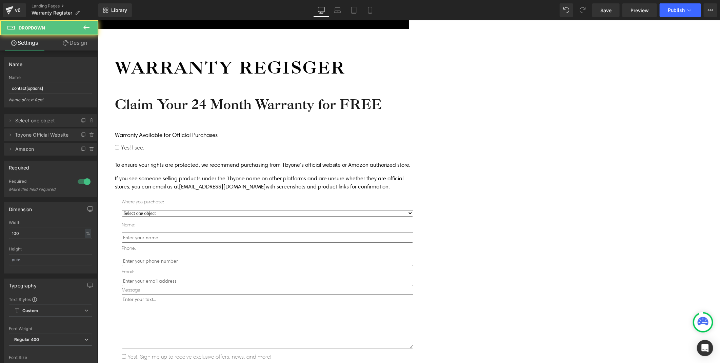
click at [413, 210] on select "Select one object 1byone Official Website Amazon" at bounding box center [266, 213] width 291 height 6
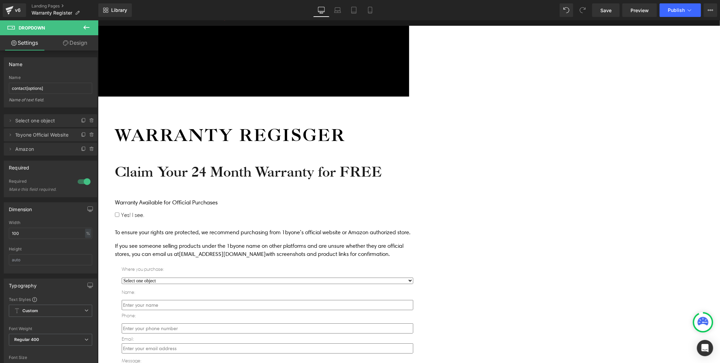
scroll to position [38, 0]
